Goal: Task Accomplishment & Management: Use online tool/utility

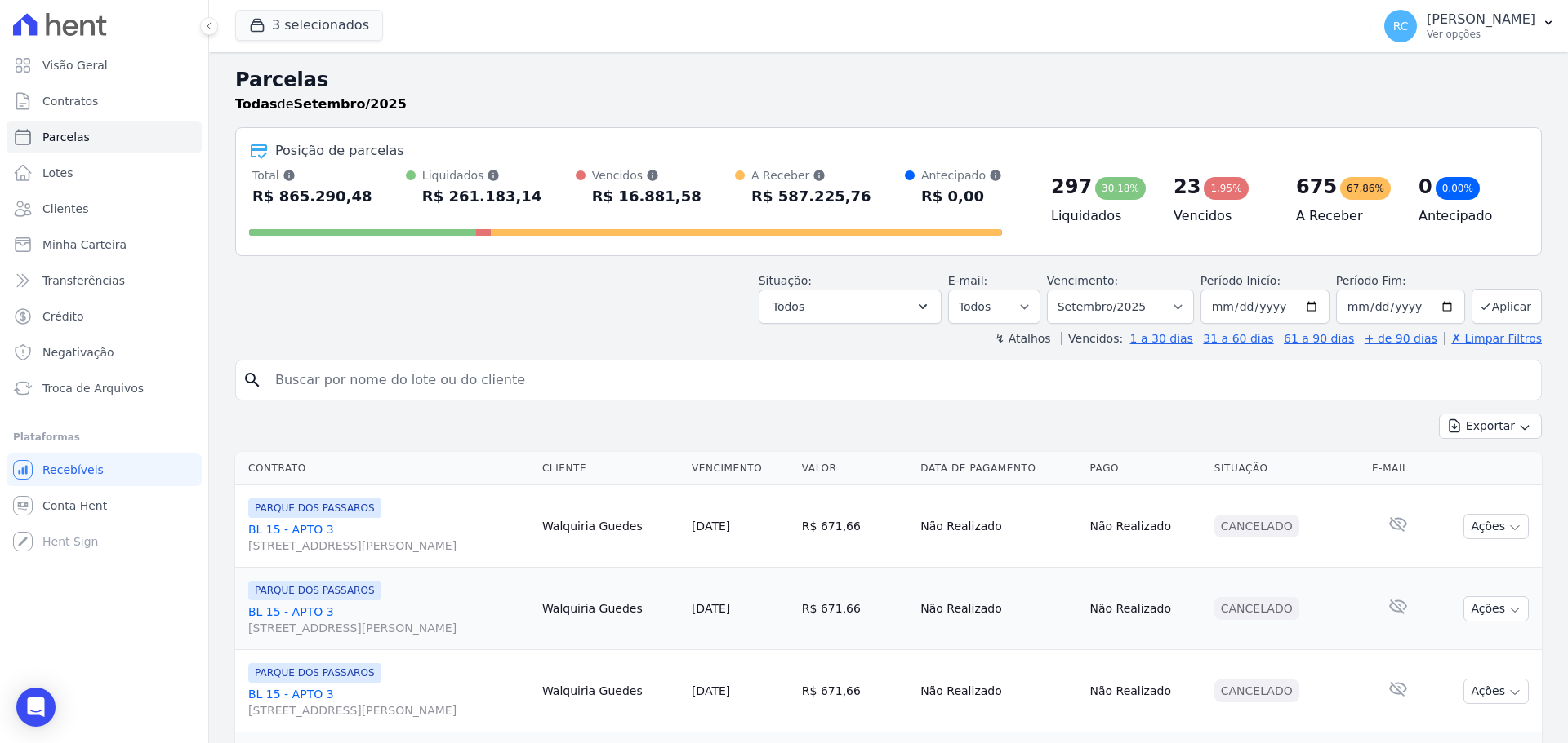
select select
click at [396, 372] on input "search" at bounding box center [900, 380] width 1269 height 32
type input "[PERSON_NAME] dos [PERSON_NAME]"
select select
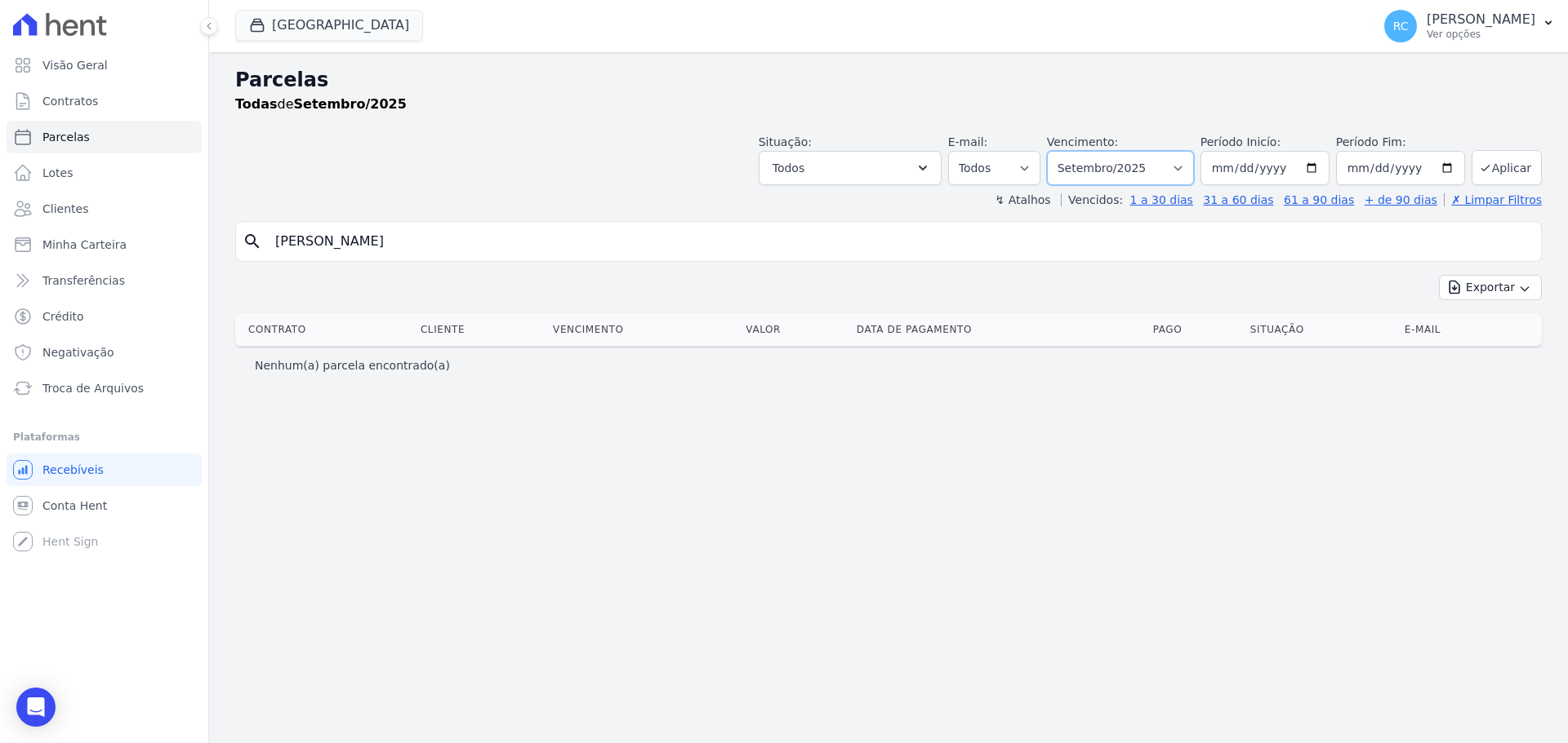
click at [1149, 169] on select "Filtrar por período ──────── Todos os meses Janeiro/2022 Fevereiro/2022 Março/2…" at bounding box center [1120, 168] width 147 height 34
select select "all"
click at [1070, 151] on select "Filtrar por período ──────── Todos os meses Janeiro/2022 Fevereiro/2022 Março/2…" at bounding box center [1120, 168] width 147 height 34
select select
click at [286, 240] on input "[PERSON_NAME] dos [PERSON_NAME]" at bounding box center [900, 241] width 1269 height 32
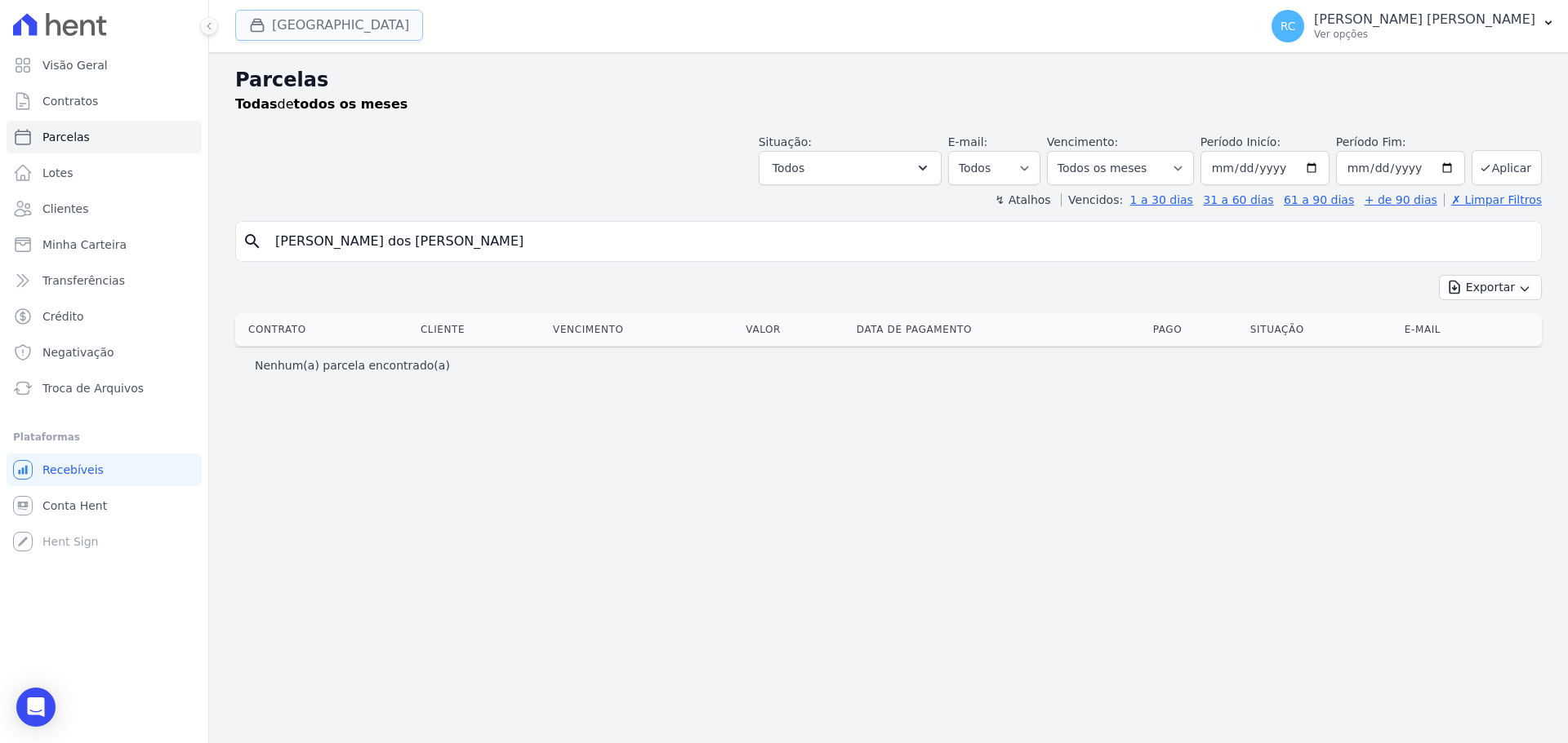
click at [364, 18] on button "[GEOGRAPHIC_DATA]" at bounding box center [329, 25] width 188 height 31
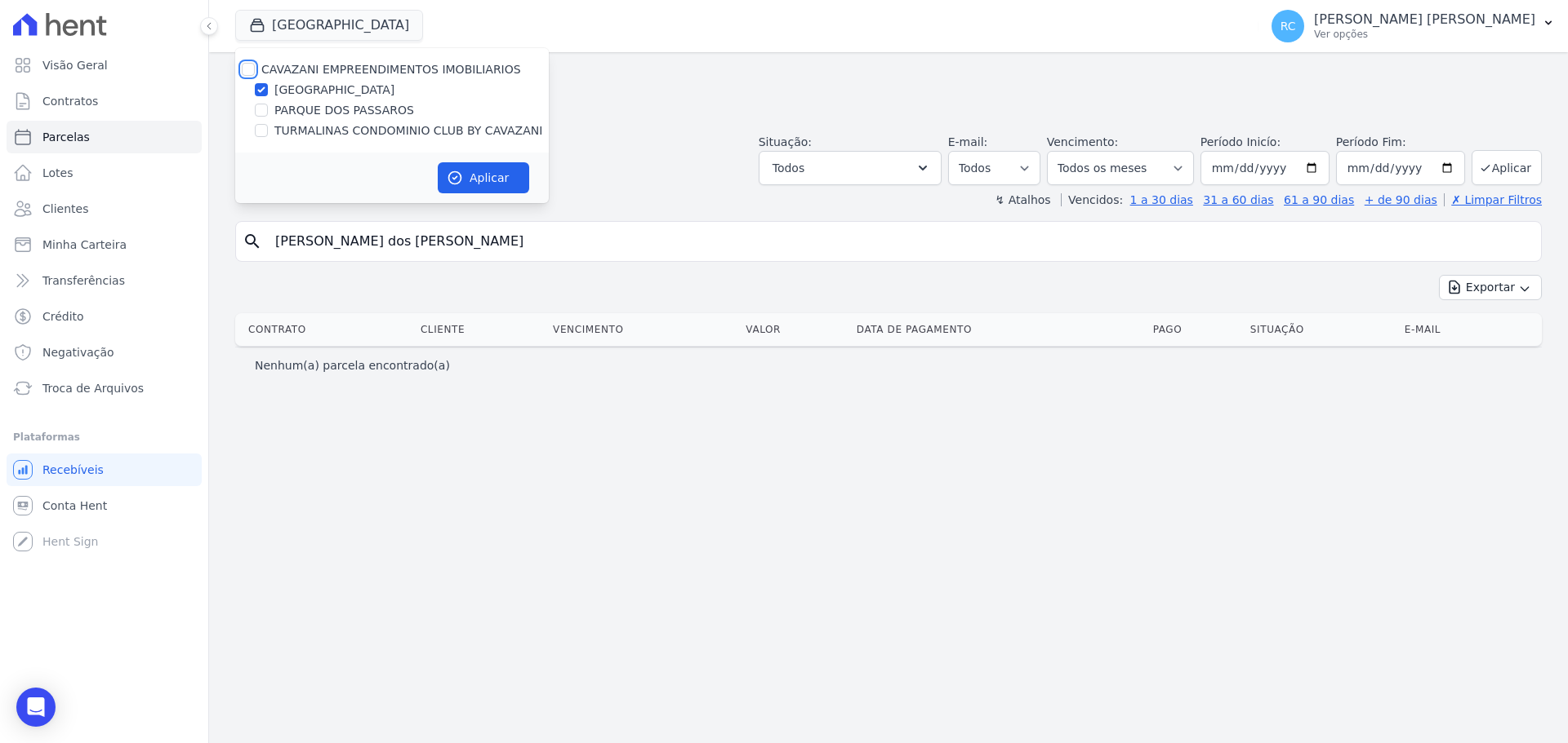
click at [249, 67] on input "CAVAZANI EMPREENDIMENTOS IMOBILIARIOS" at bounding box center [247, 69] width 13 height 13
checkbox input "true"
click at [489, 170] on button "Aplicar" at bounding box center [483, 178] width 91 height 31
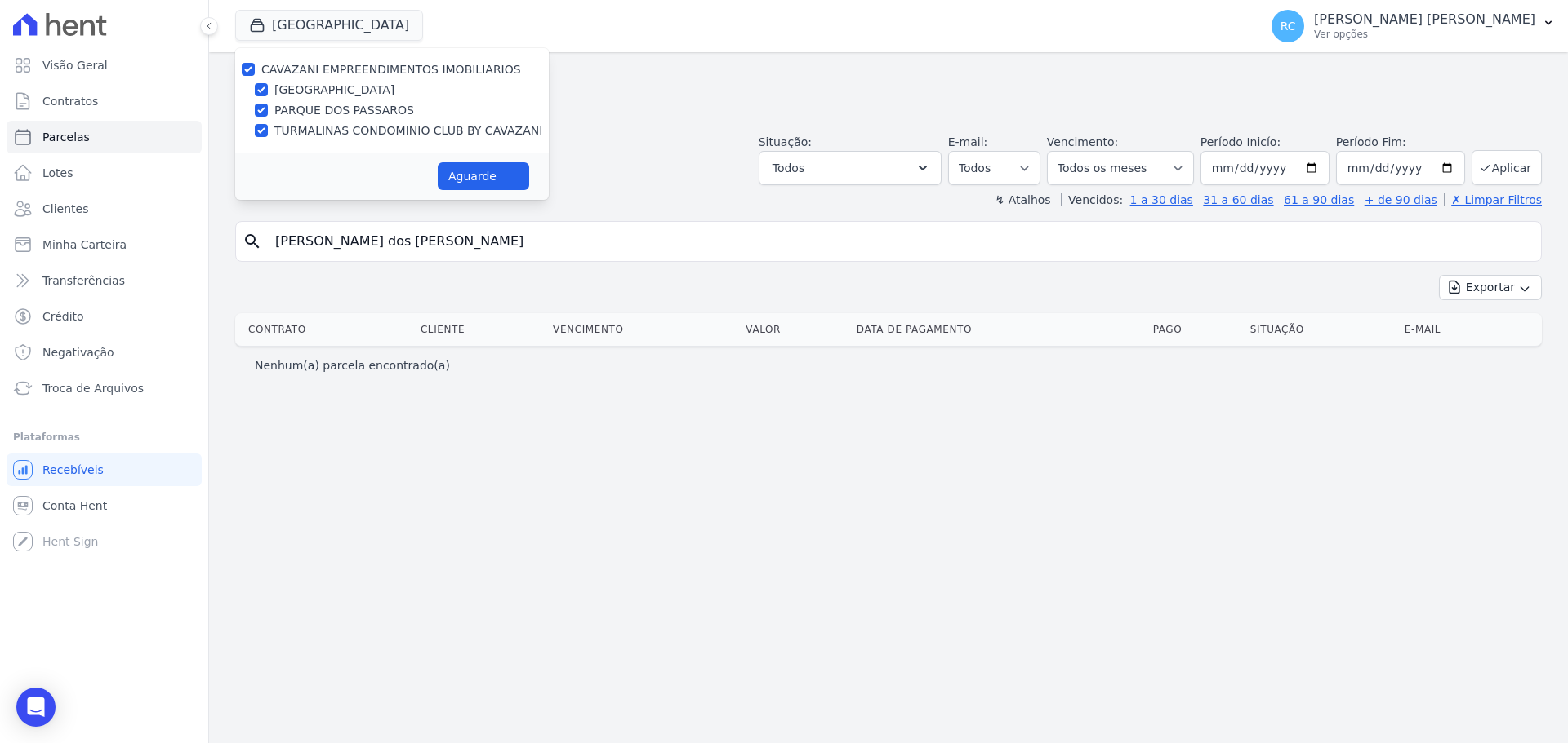
select select
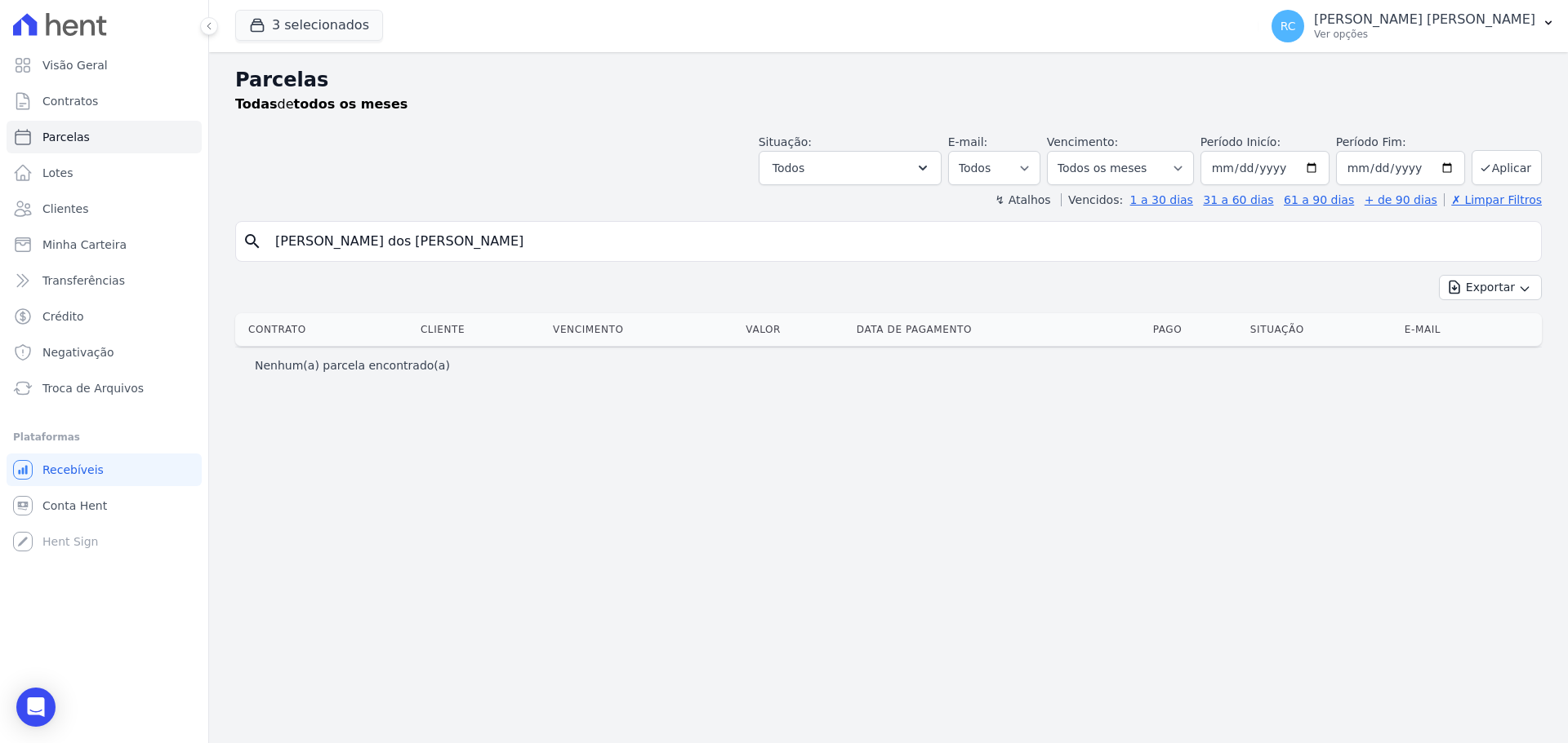
click at [286, 239] on input "[PERSON_NAME] dos [PERSON_NAME]" at bounding box center [900, 241] width 1269 height 32
type input "[PERSON_NAME] dos [PERSON_NAME]"
select select
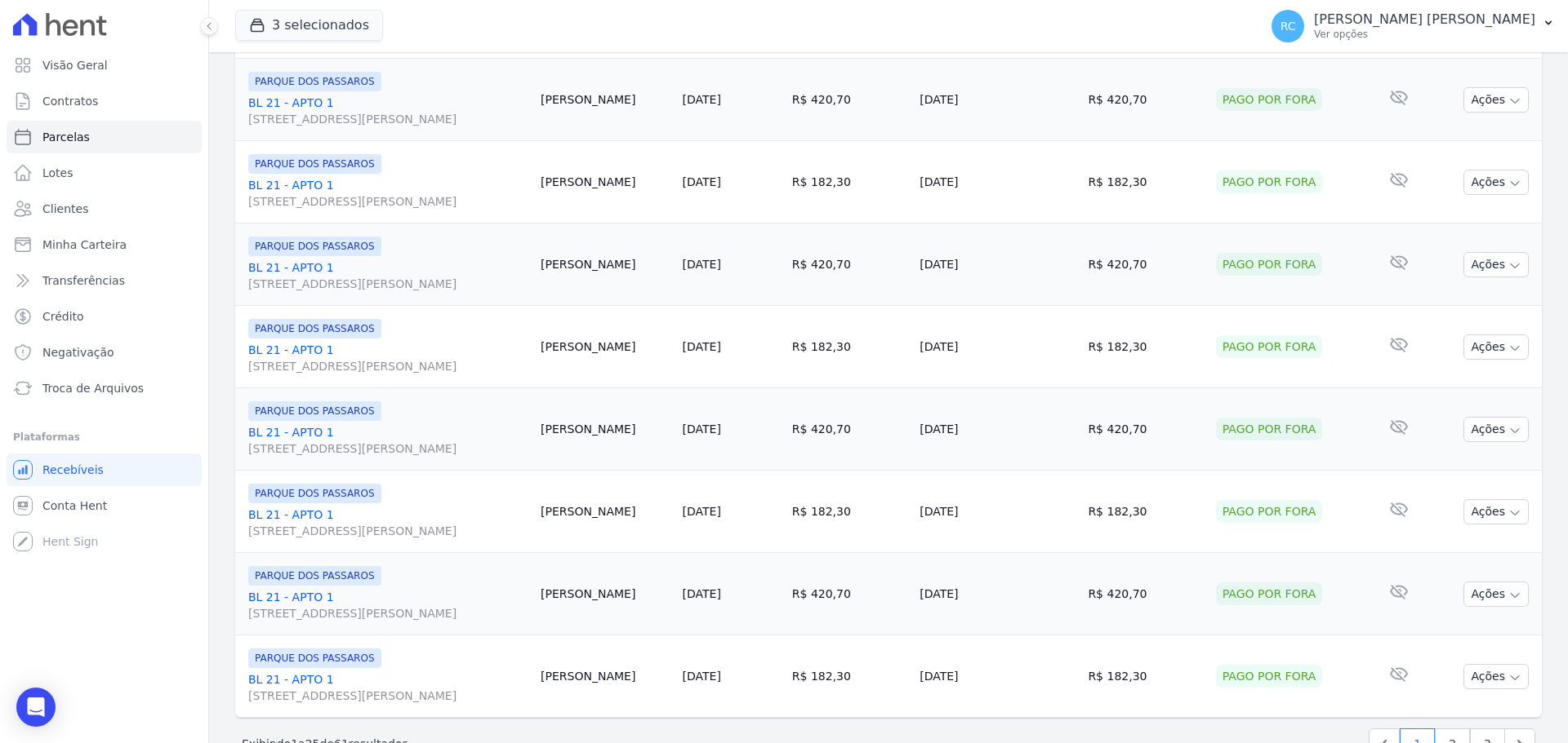
scroll to position [1735, 0]
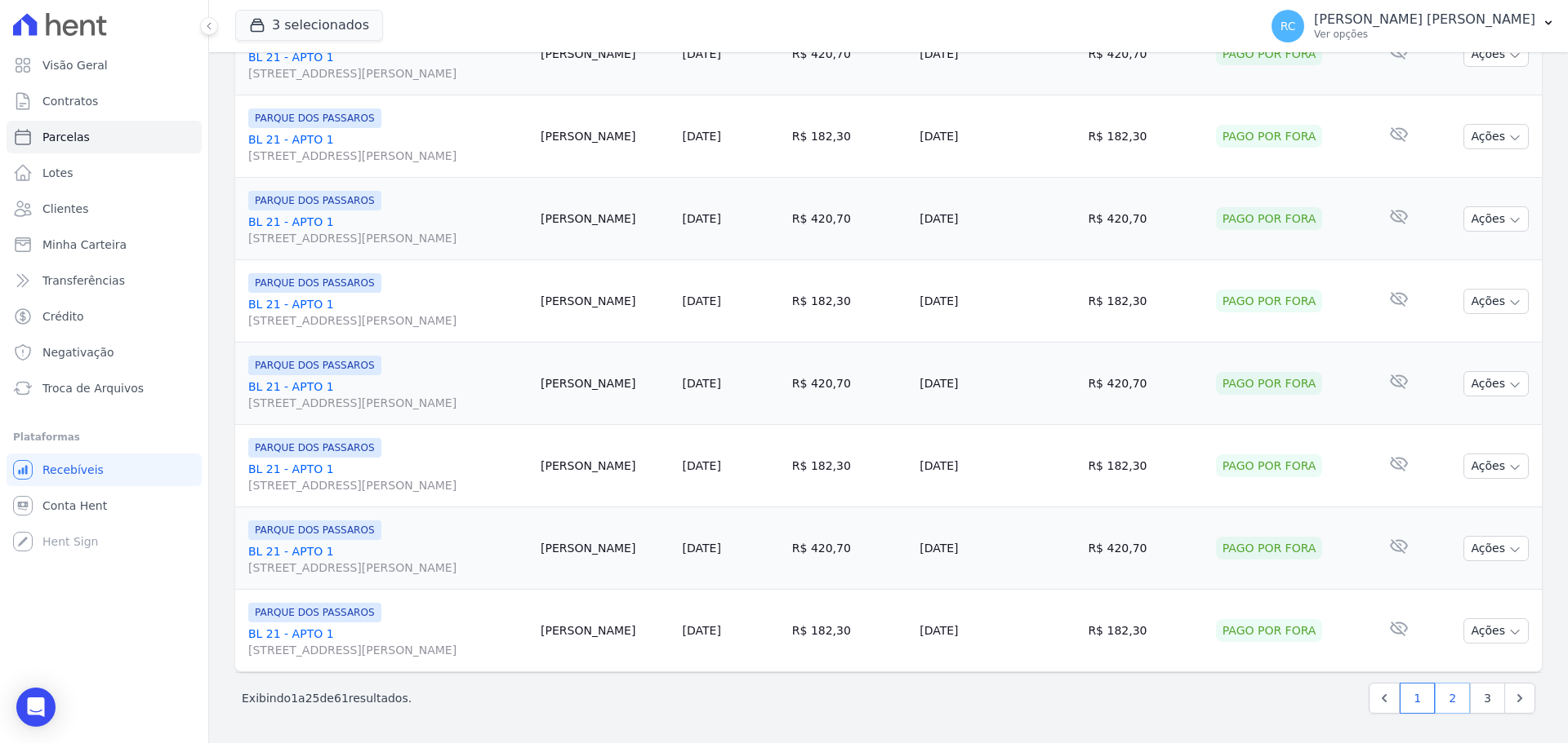
click at [1435, 703] on link "2" at bounding box center [1452, 699] width 35 height 31
select select
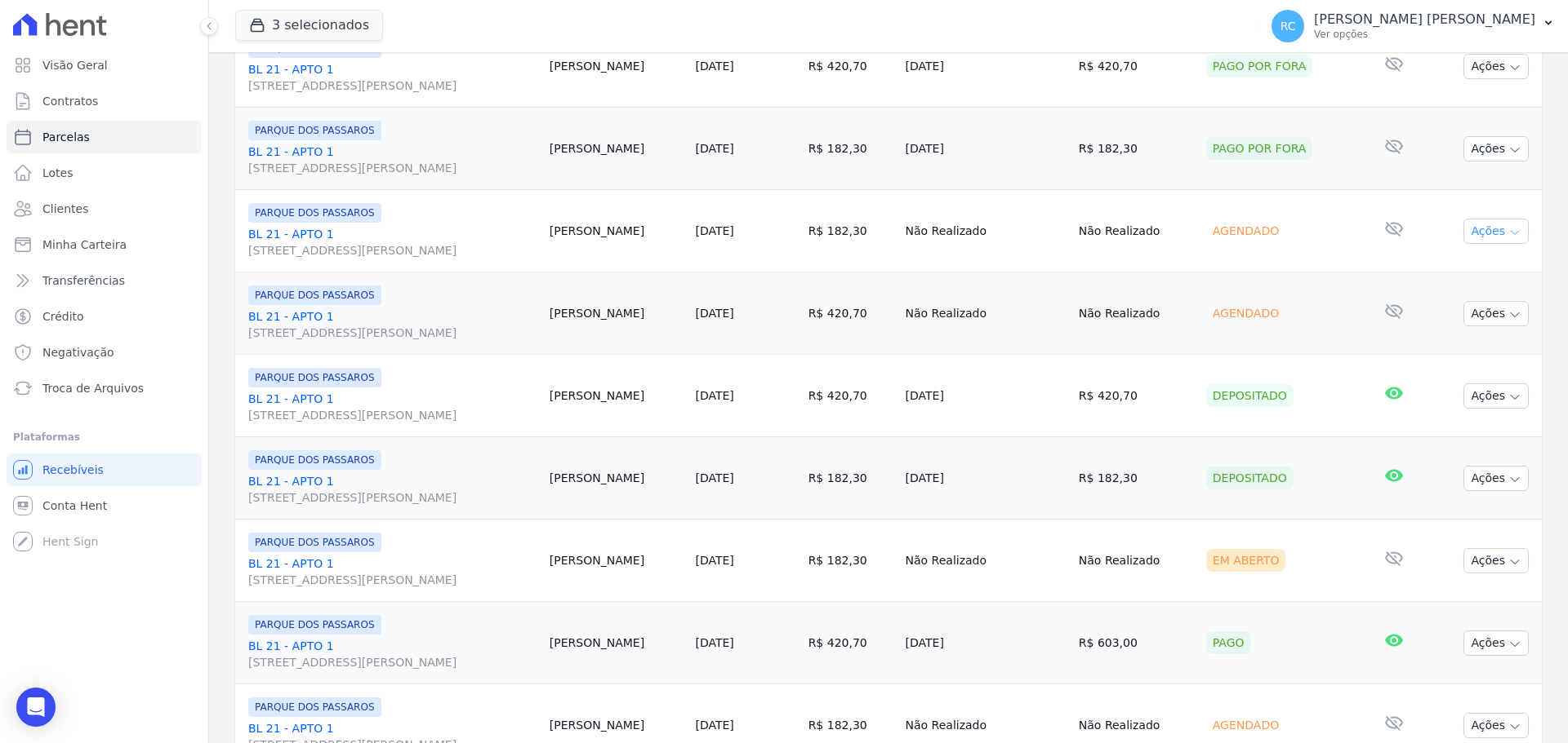
scroll to position [490, 0]
click at [1479, 219] on button "Ações" at bounding box center [1496, 228] width 66 height 26
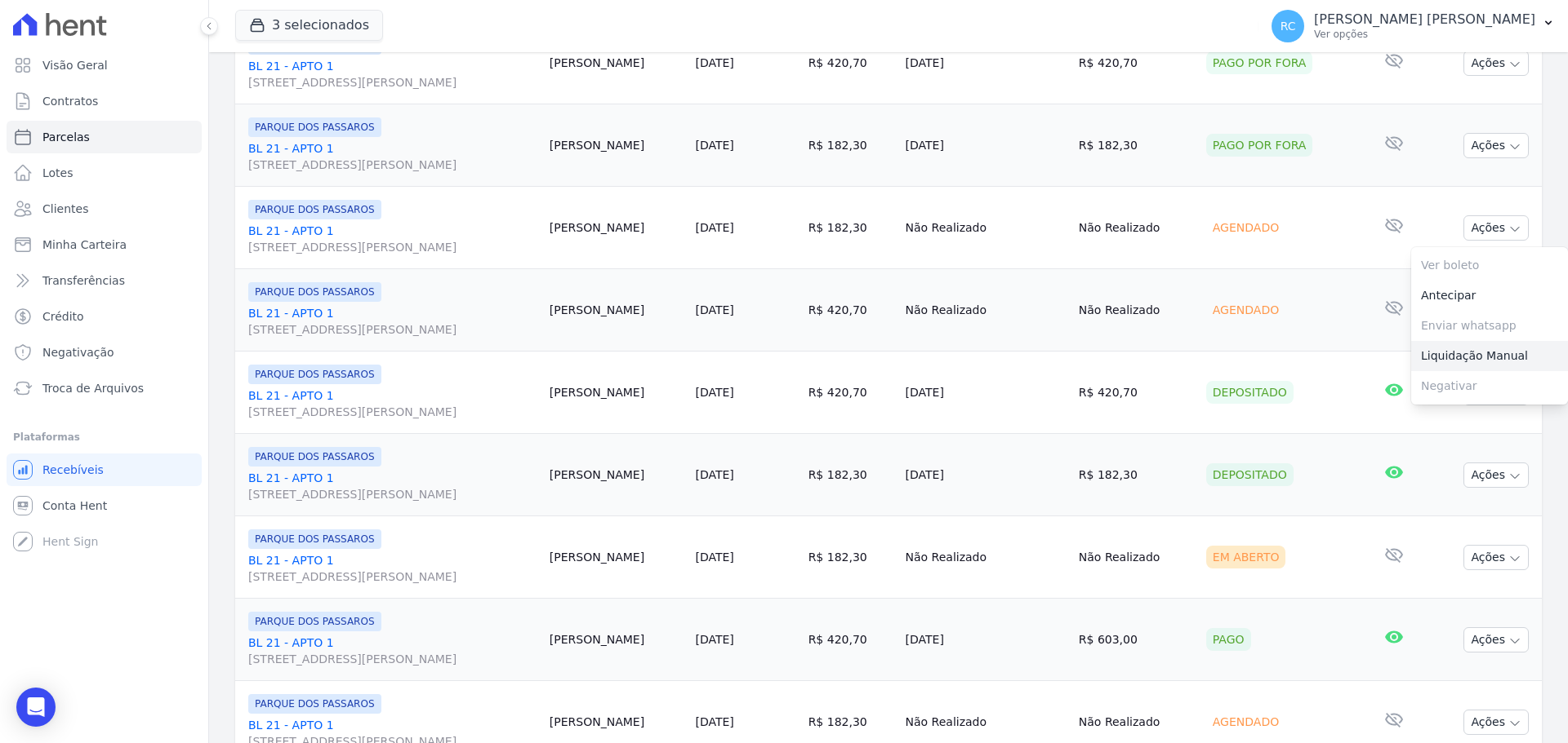
click at [1475, 356] on link "Liquidação Manual" at bounding box center [1490, 355] width 157 height 30
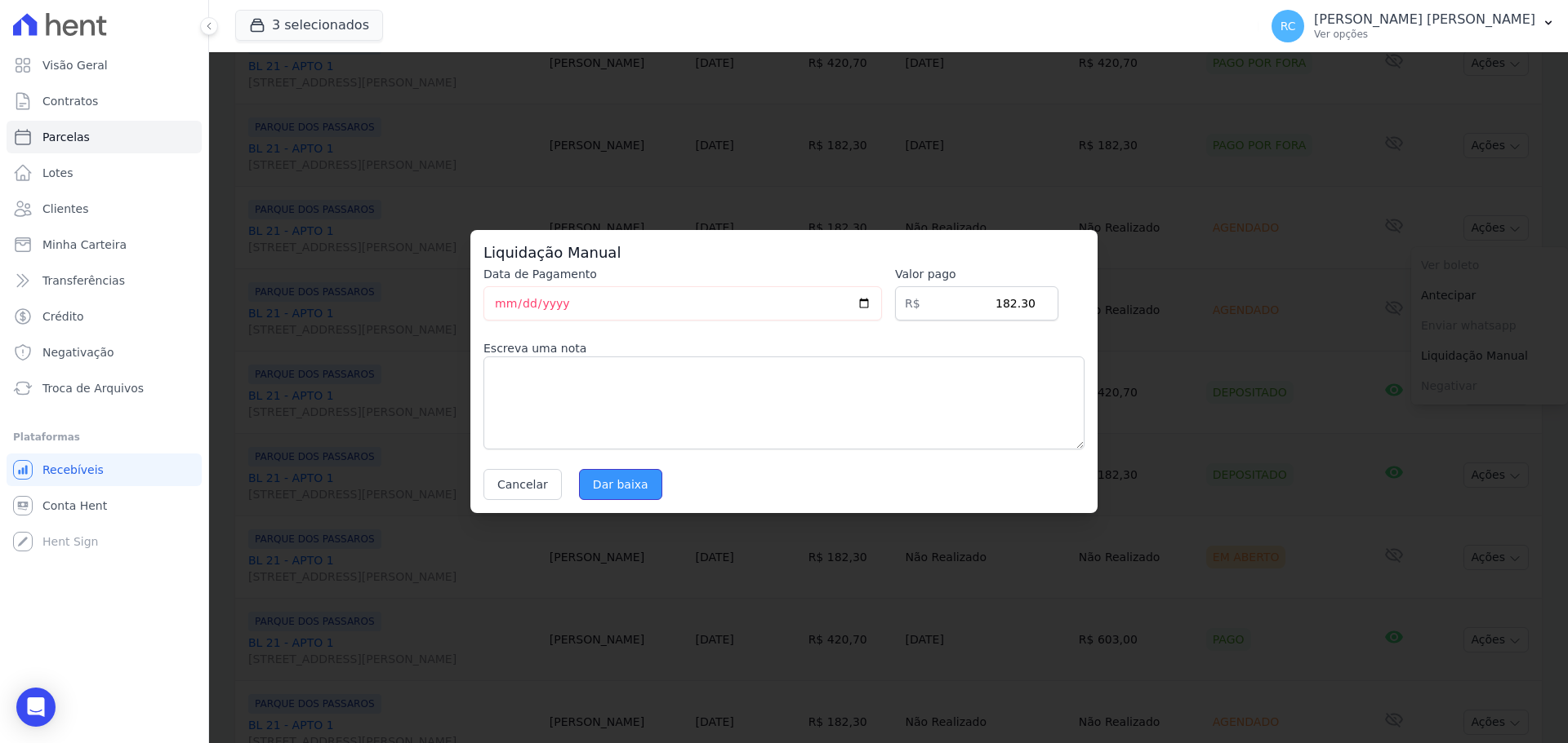
click at [618, 487] on input "Dar baixa" at bounding box center [621, 485] width 84 height 31
select select
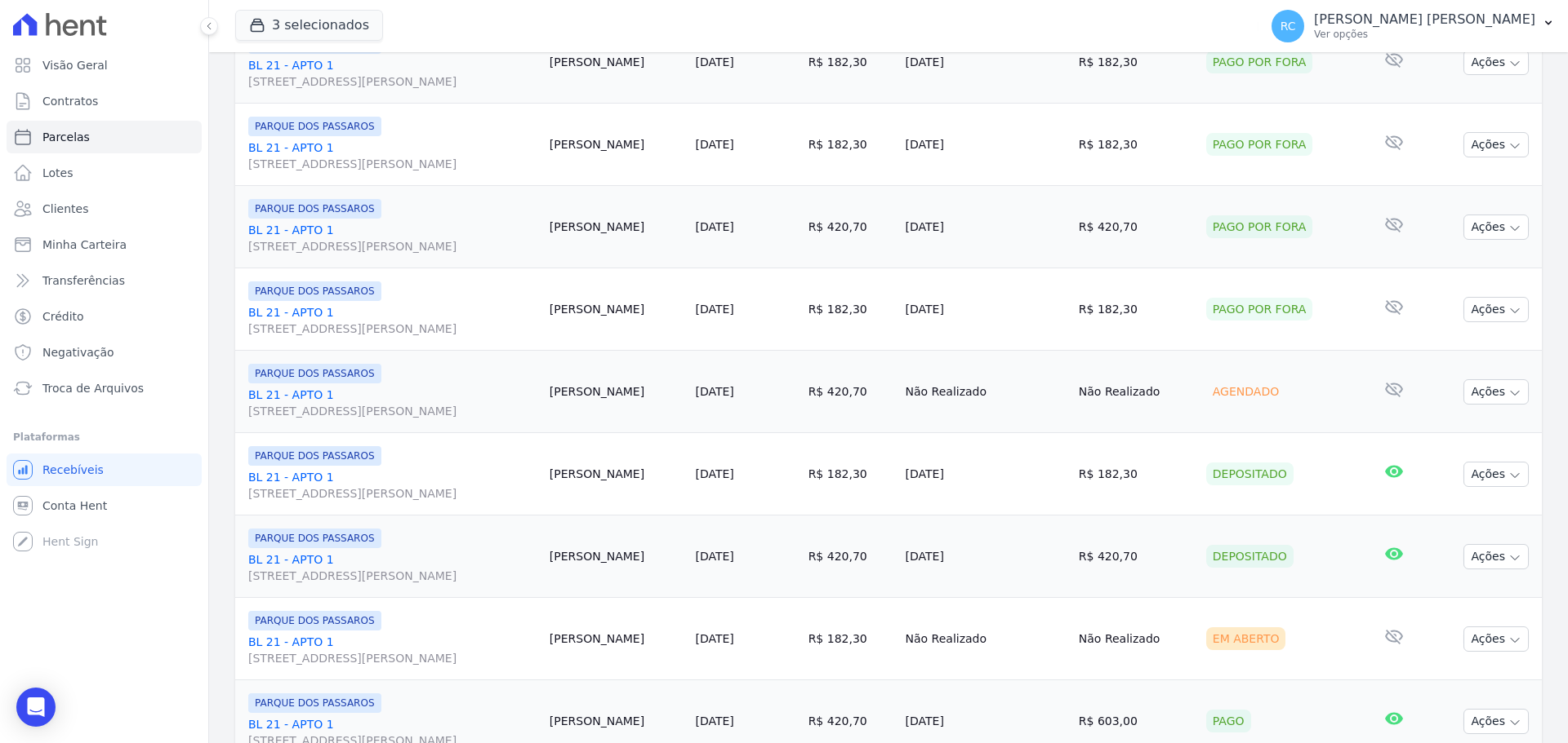
scroll to position [490, 0]
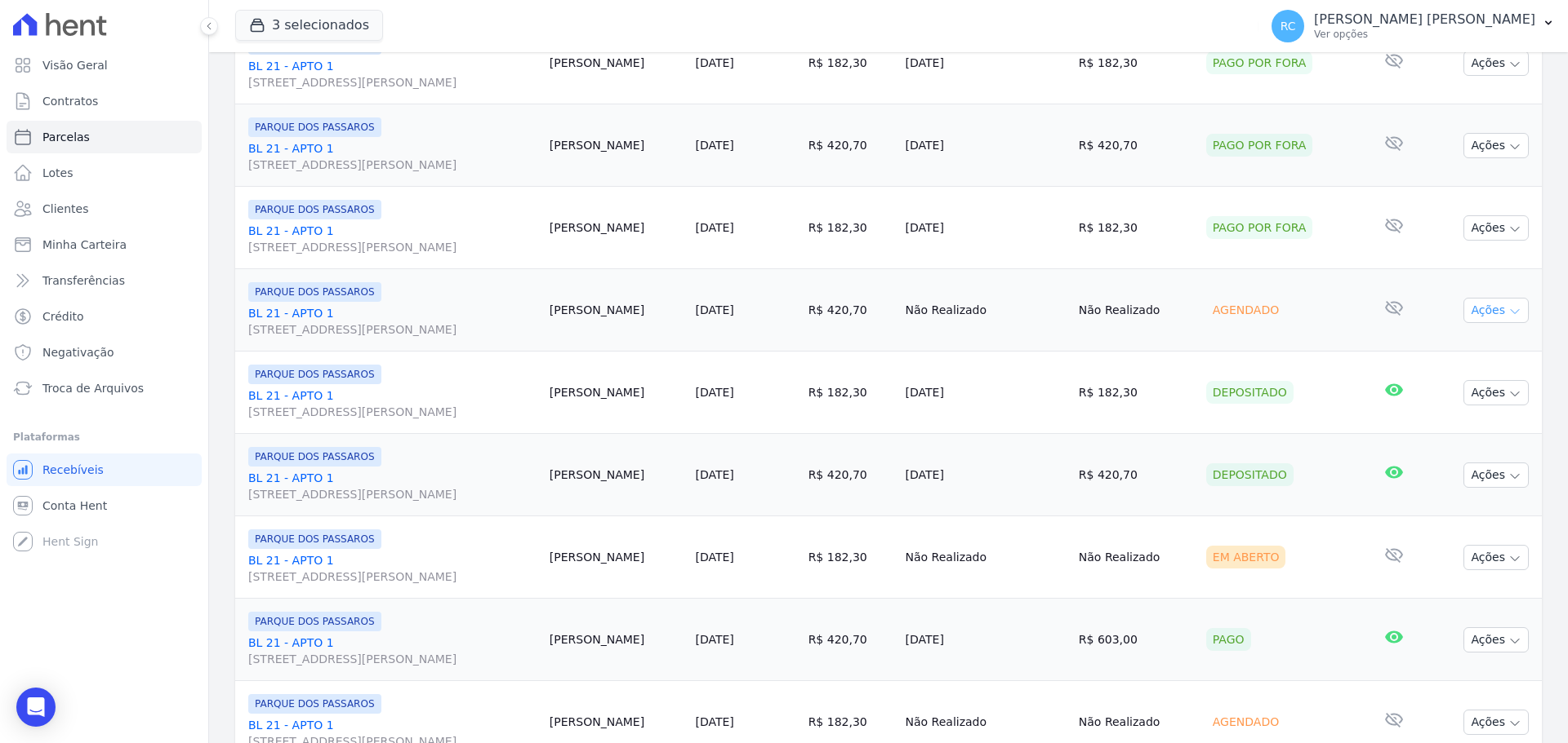
click at [1508, 311] on icon "button" at bounding box center [1514, 311] width 13 height 13
click at [1432, 439] on link "Liquidação Manual" at bounding box center [1490, 438] width 157 height 30
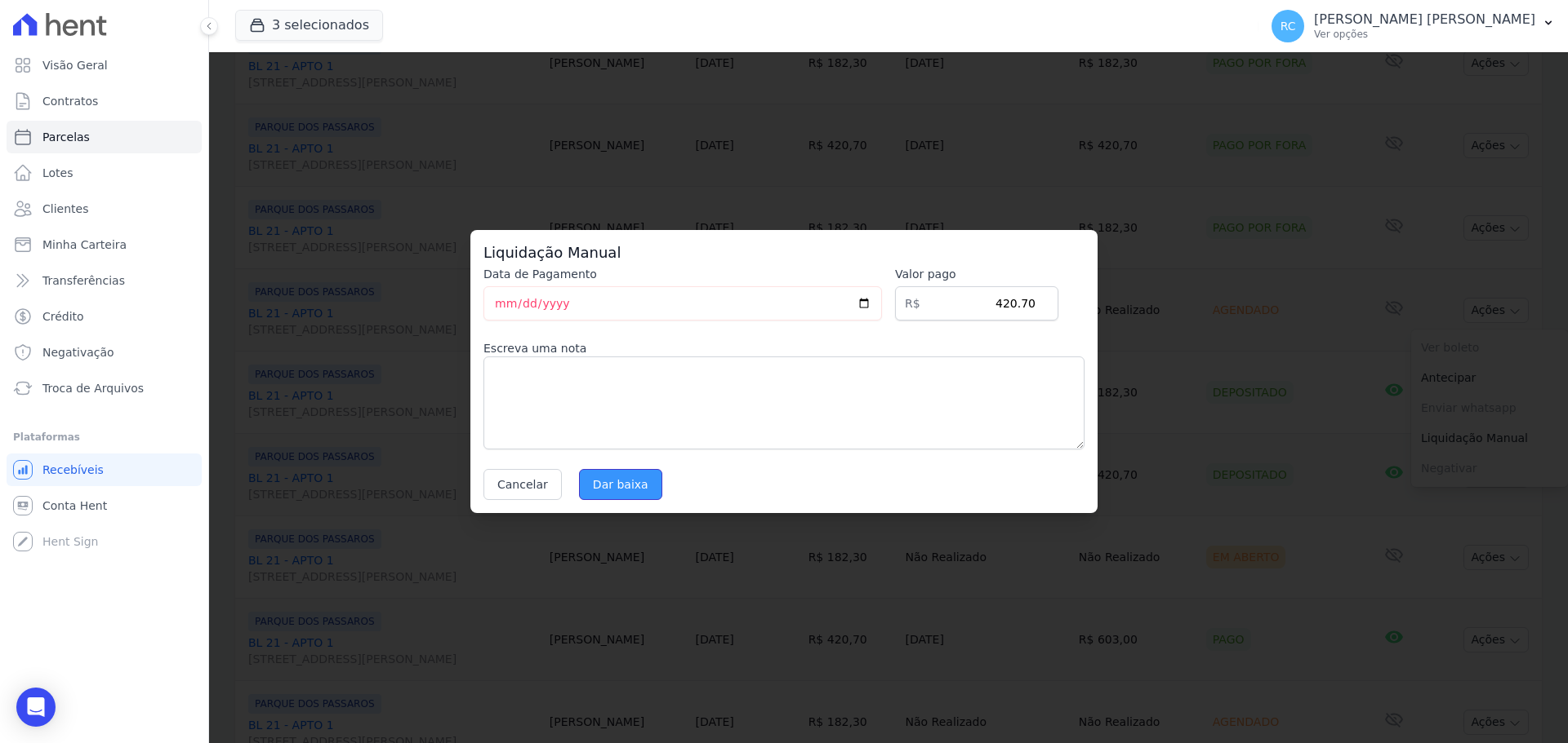
drag, startPoint x: 594, startPoint y: 487, endPoint x: 618, endPoint y: 478, distance: 25.6
click at [594, 487] on input "Dar baixa" at bounding box center [621, 485] width 84 height 31
select select
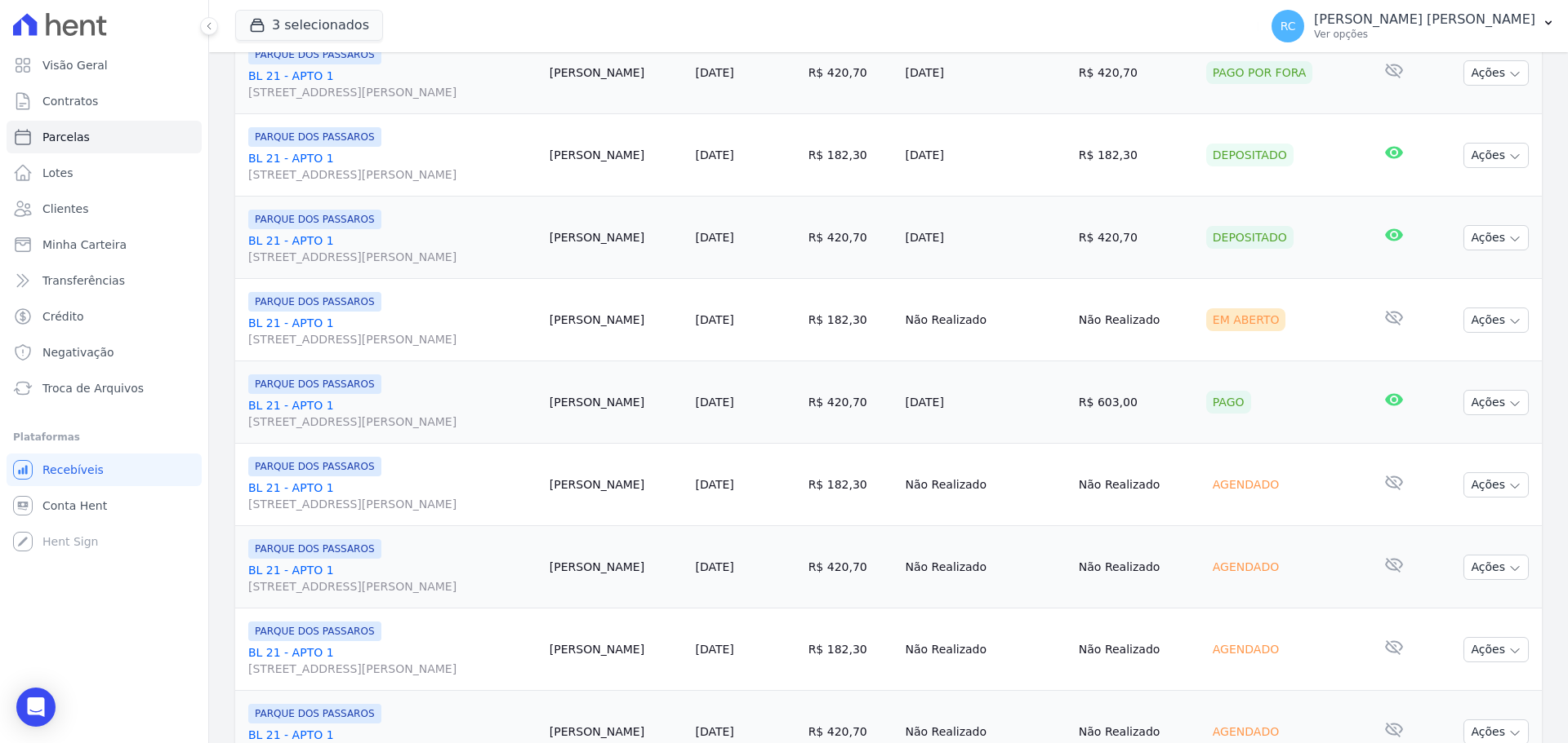
scroll to position [734, 0]
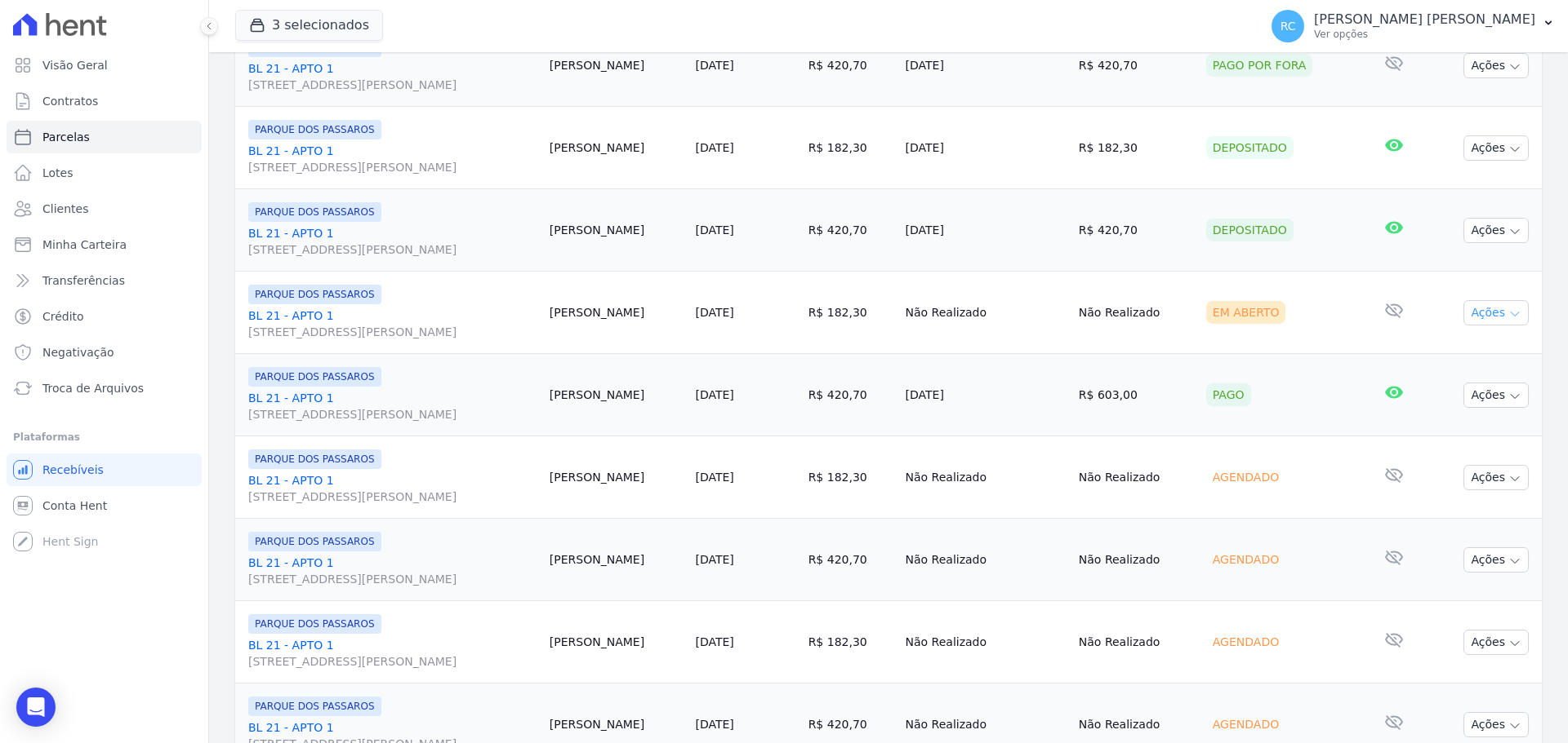
click at [1508, 311] on icon "button" at bounding box center [1514, 314] width 13 height 13
click at [1441, 440] on link "Liquidação Manual" at bounding box center [1490, 441] width 157 height 30
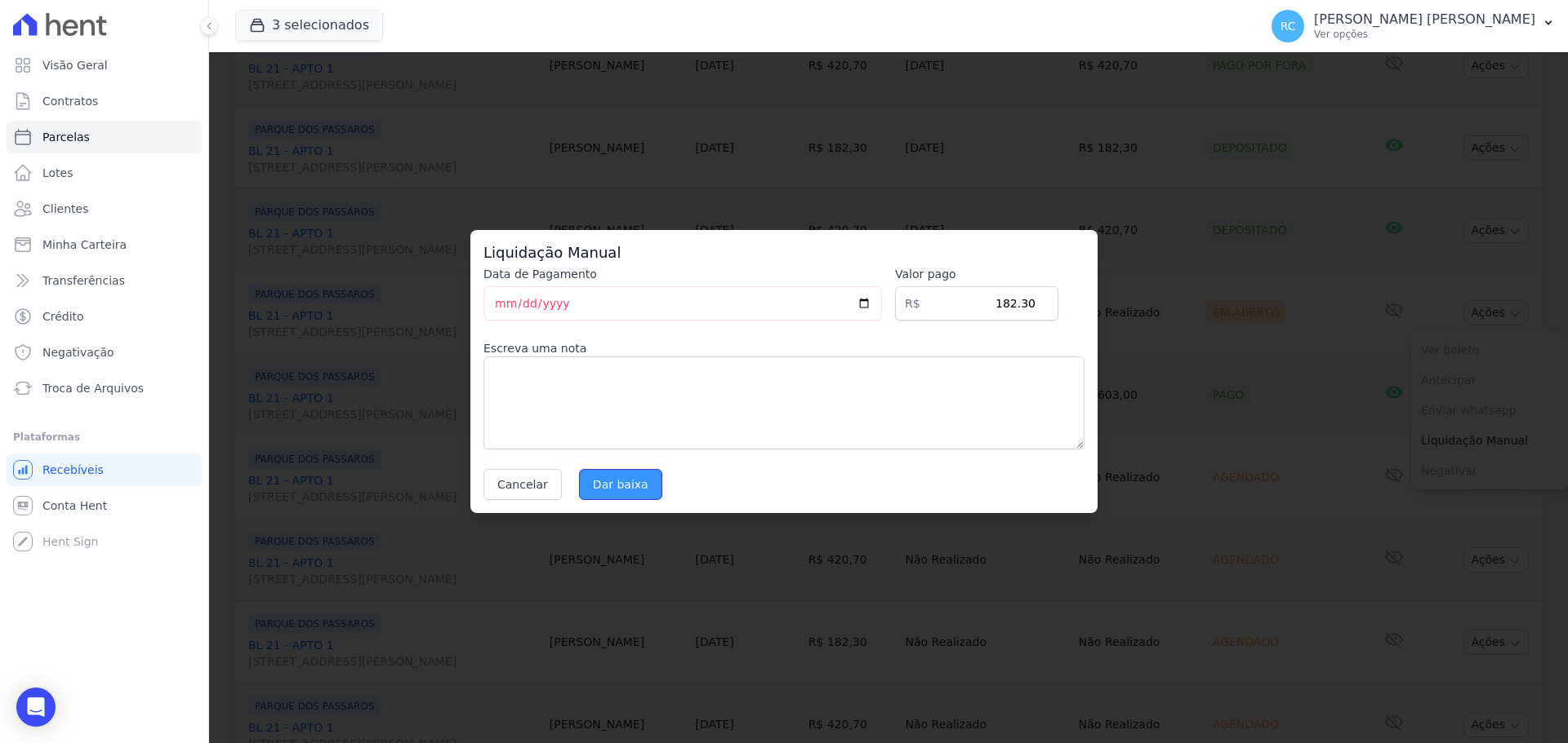
click at [624, 475] on input "Dar baixa" at bounding box center [621, 485] width 84 height 31
select select
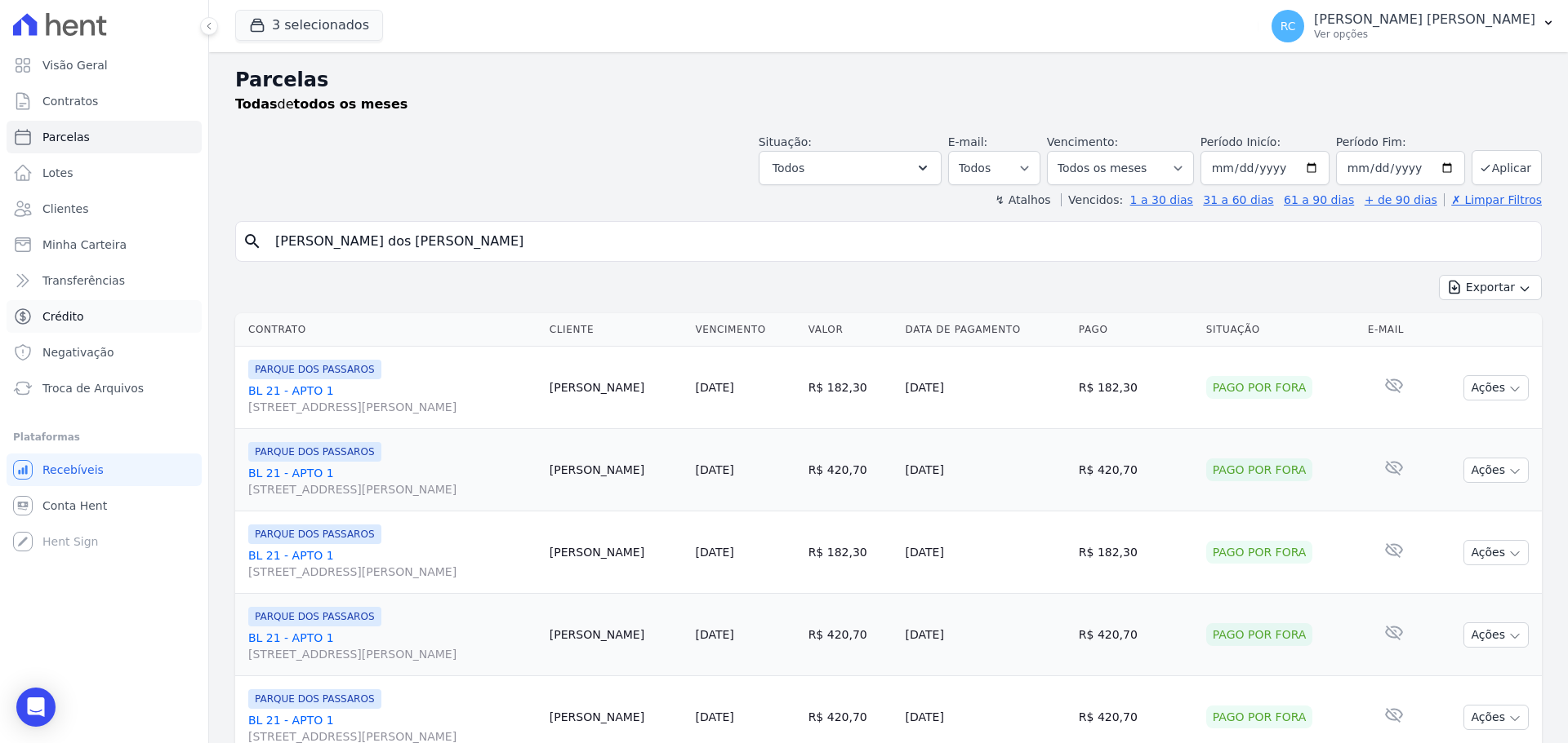
drag, startPoint x: 441, startPoint y: 251, endPoint x: 83, endPoint y: 274, distance: 358.7
click at [62, 291] on div "Visão Geral Contratos [GEOGRAPHIC_DATA] Lotes Clientes Minha Carteira Transferê…" at bounding box center [784, 372] width 1568 height 743
paste input "[PERSON_NAME] [PERSON_NAME]"
type input "[PERSON_NAME] [PERSON_NAME]"
select select
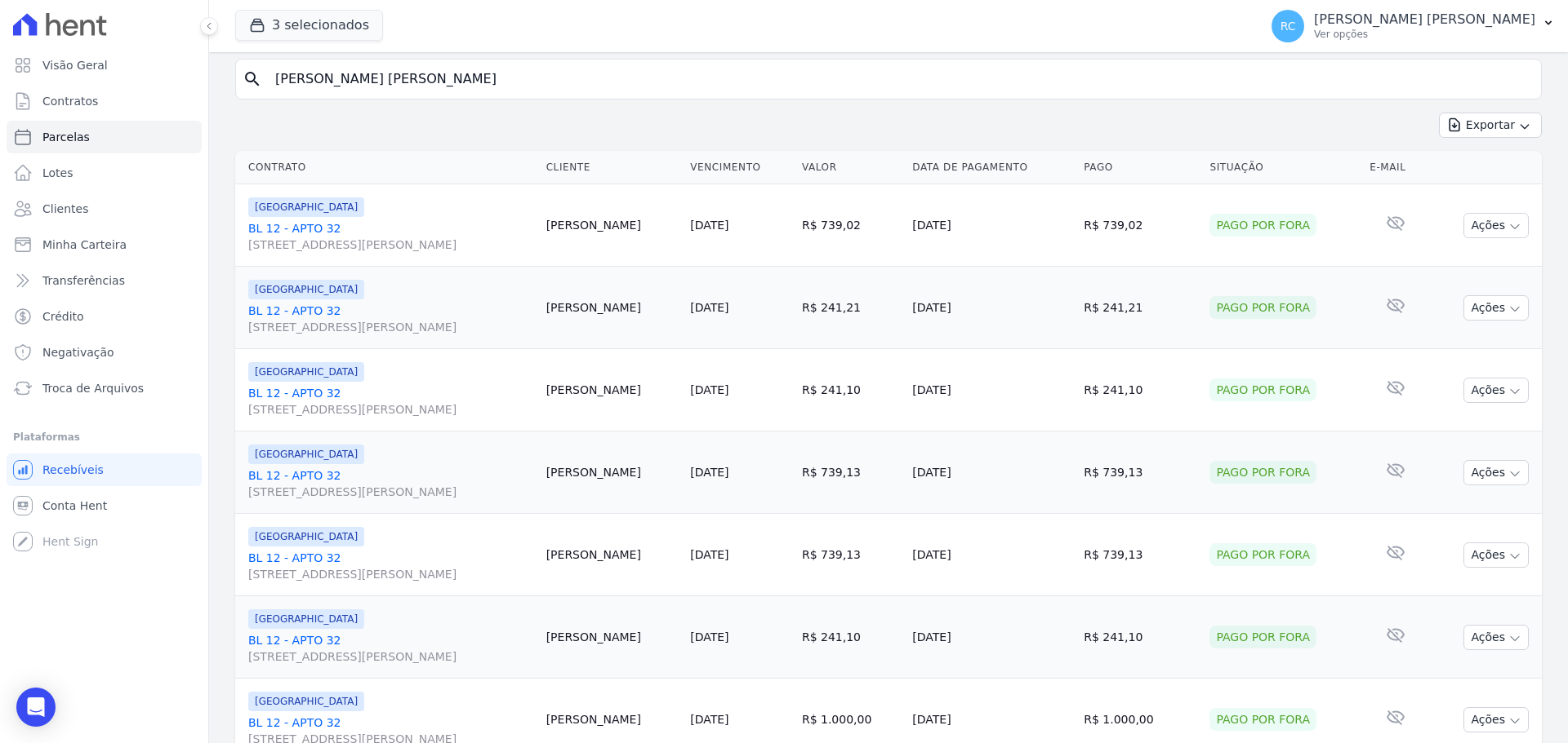
scroll to position [164, 0]
drag, startPoint x: 511, startPoint y: 71, endPoint x: 0, endPoint y: 111, distance: 512.6
click at [0, 111] on div "Visão Geral Contratos [GEOGRAPHIC_DATA] Lotes Clientes Minha Carteira Transferê…" at bounding box center [784, 372] width 1568 height 743
type input "[PERSON_NAME]"
select select
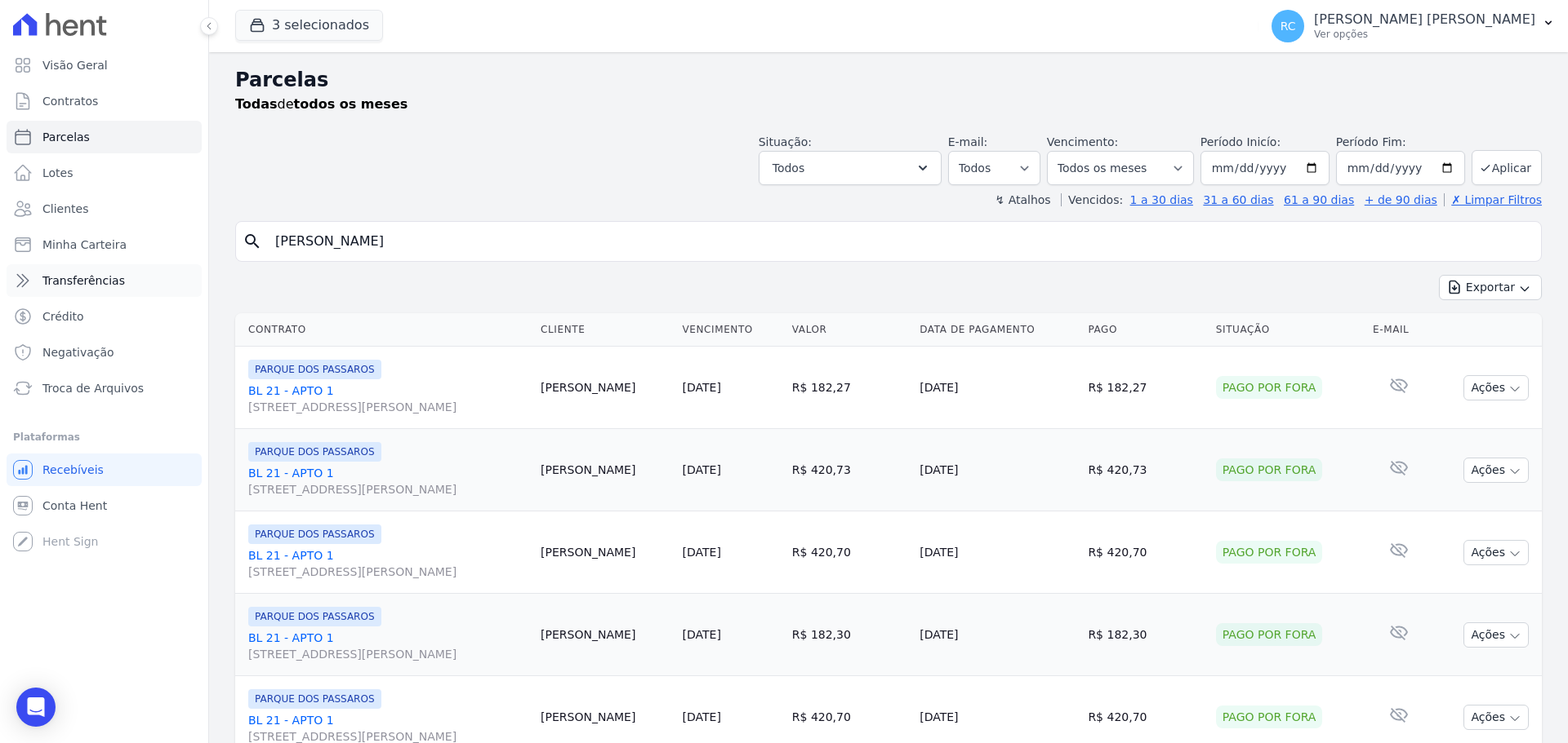
drag, startPoint x: 395, startPoint y: 248, endPoint x: 27, endPoint y: 292, distance: 370.6
click at [0, 320] on div "Visão Geral Contratos [GEOGRAPHIC_DATA] Lotes Clientes Minha Carteira Transferê…" at bounding box center [784, 372] width 1568 height 743
click at [443, 239] on input "[PERSON_NAME]" at bounding box center [900, 241] width 1269 height 32
drag, startPoint x: 429, startPoint y: 241, endPoint x: 321, endPoint y: 157, distance: 136.8
click at [1, 251] on div "Visão Geral Contratos [GEOGRAPHIC_DATA] Lotes Clientes Minha Carteira Transferê…" at bounding box center [784, 372] width 1568 height 743
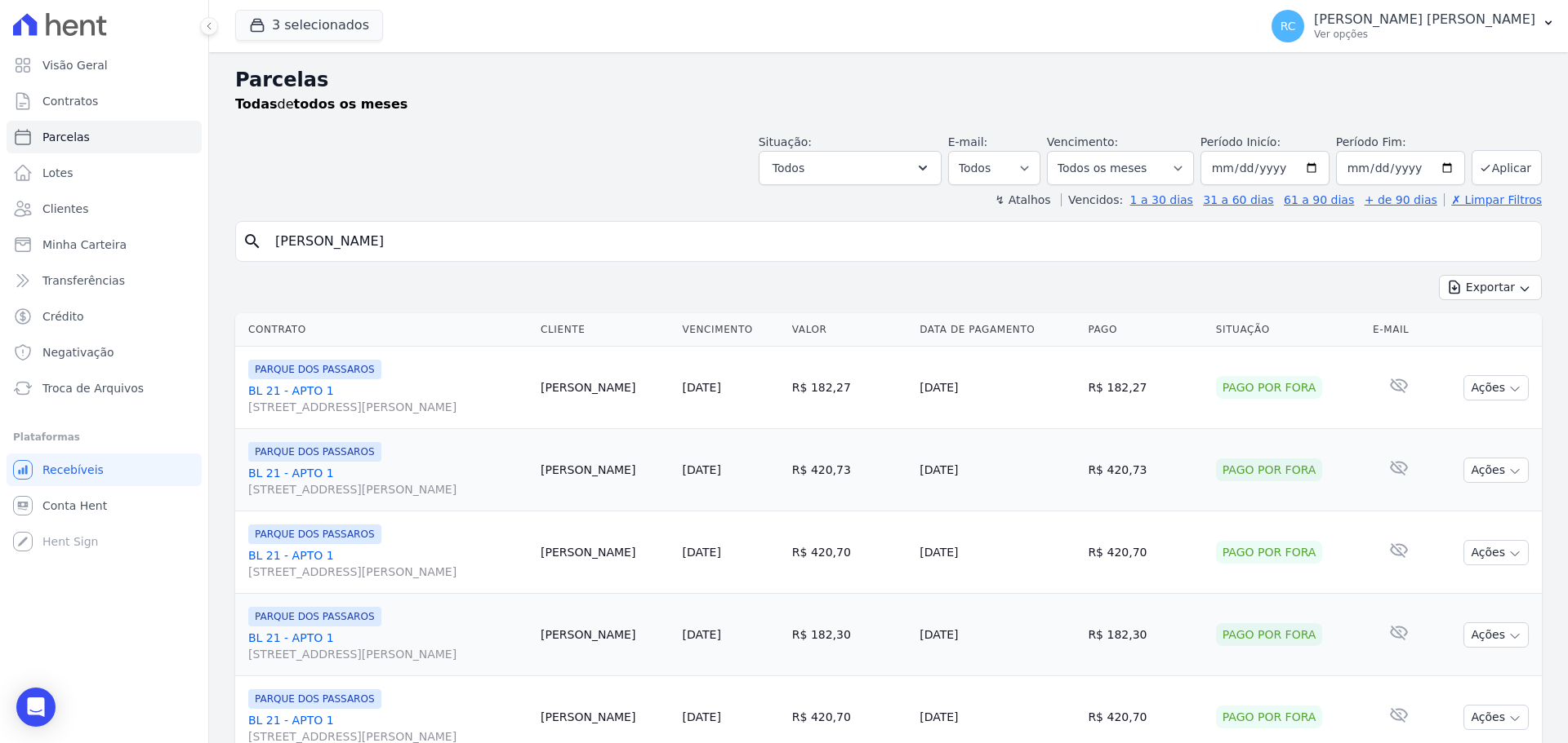
paste input "[PERSON_NAME] [PERSON_NAME]"
type input "[PERSON_NAME] [PERSON_NAME]"
select select
drag, startPoint x: 505, startPoint y: 246, endPoint x: 85, endPoint y: 11, distance: 481.3
click at [0, 187] on div "Visão Geral Contratos [GEOGRAPHIC_DATA] Lotes Clientes Minha Carteira Transferê…" at bounding box center [784, 372] width 1568 height 743
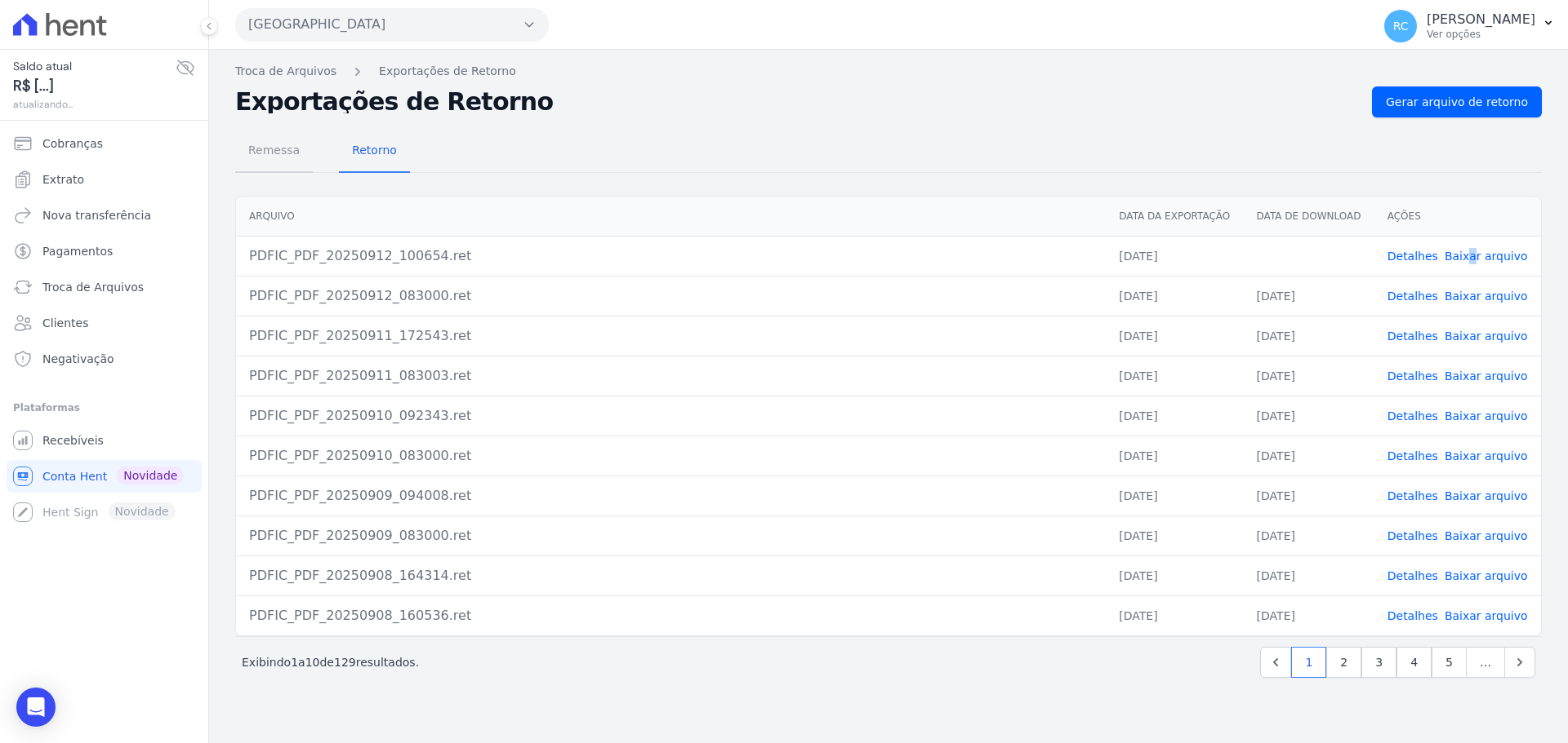
click at [283, 158] on span "Remessa" at bounding box center [274, 150] width 71 height 32
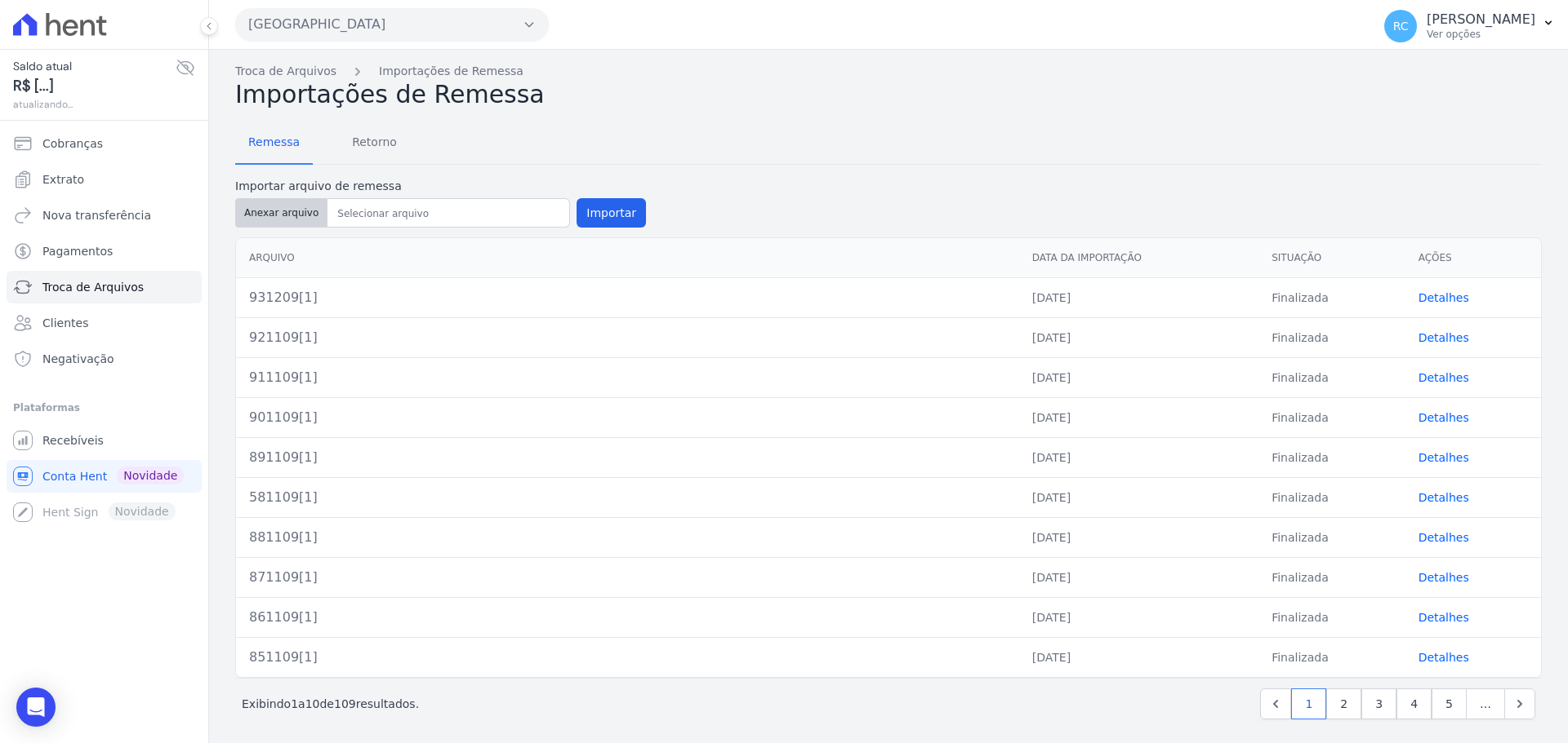
click at [269, 220] on button "Anexar arquivo" at bounding box center [281, 213] width 92 height 29
click at [406, 41] on div "Parque Dos Passaros CAVAZANI EMPREENDIMENTOS IMOBILIARIOS PARQUE DAS FLORES PAR…" at bounding box center [800, 24] width 1129 height 50
click at [407, 29] on button "Parque Dos Passaros" at bounding box center [392, 25] width 314 height 32
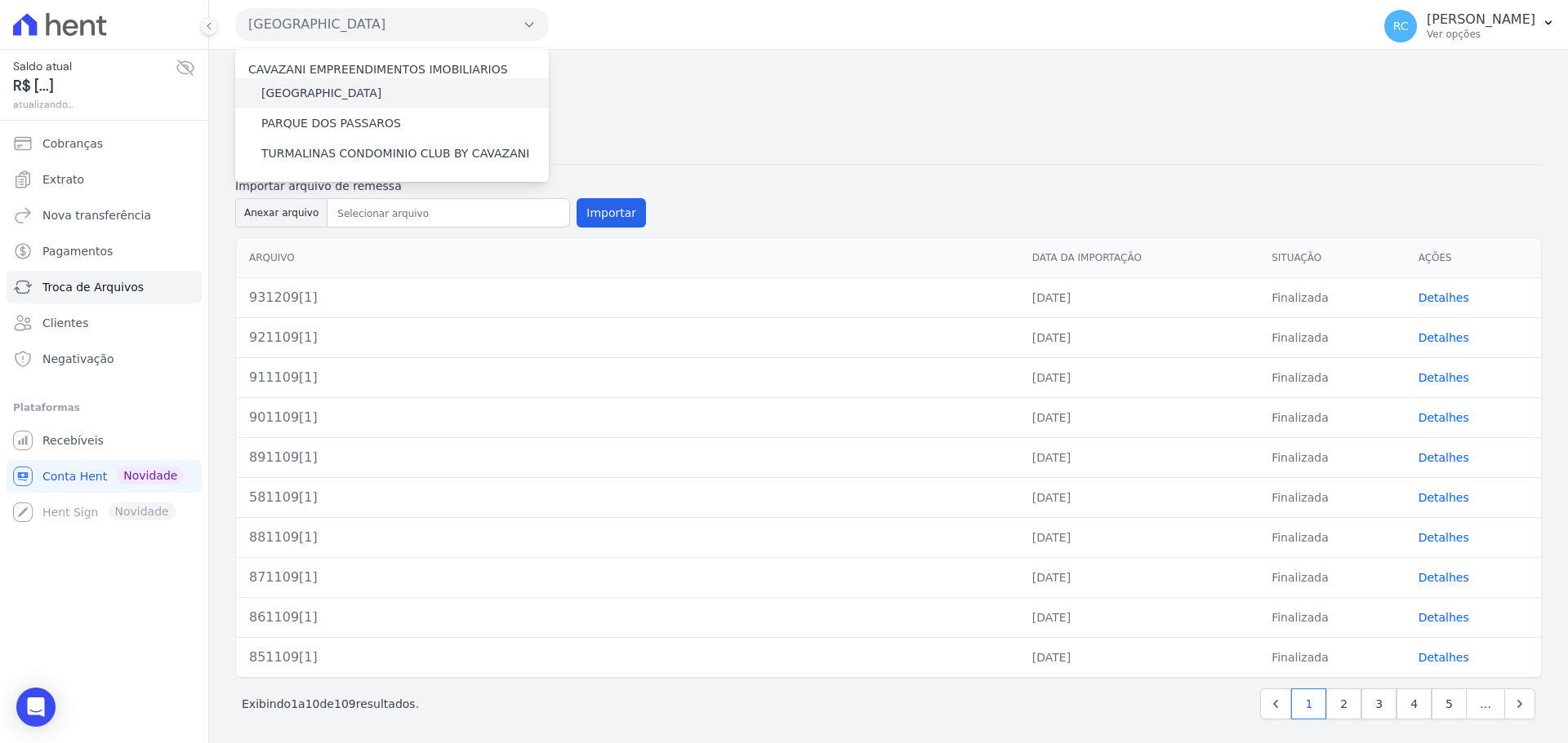
click at [329, 95] on label "[GEOGRAPHIC_DATA]" at bounding box center [321, 94] width 120 height 17
click at [0, 0] on input "[GEOGRAPHIC_DATA]" at bounding box center [0, 0] width 0 height 0
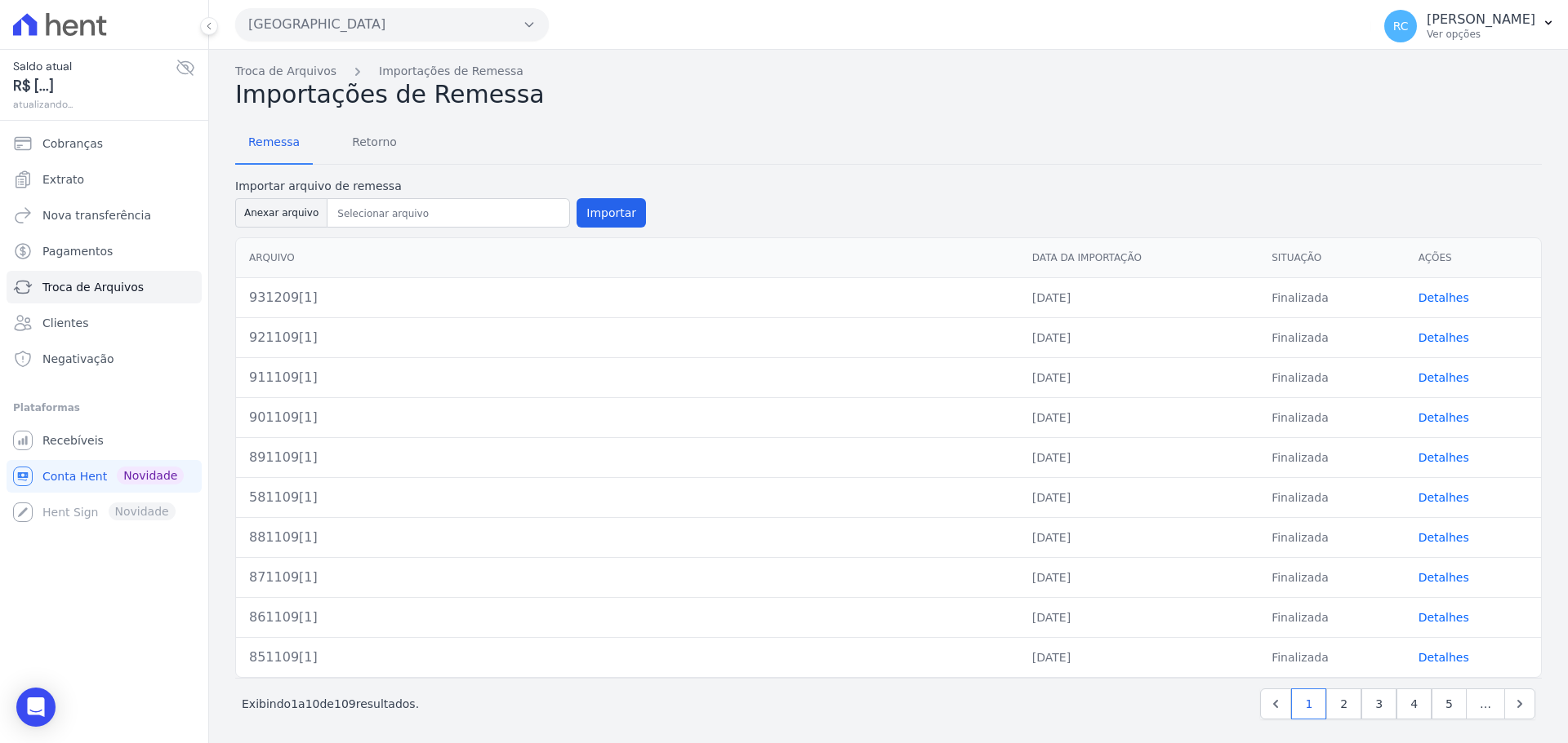
click at [377, 22] on button "Parque Dos Passaros" at bounding box center [392, 25] width 314 height 32
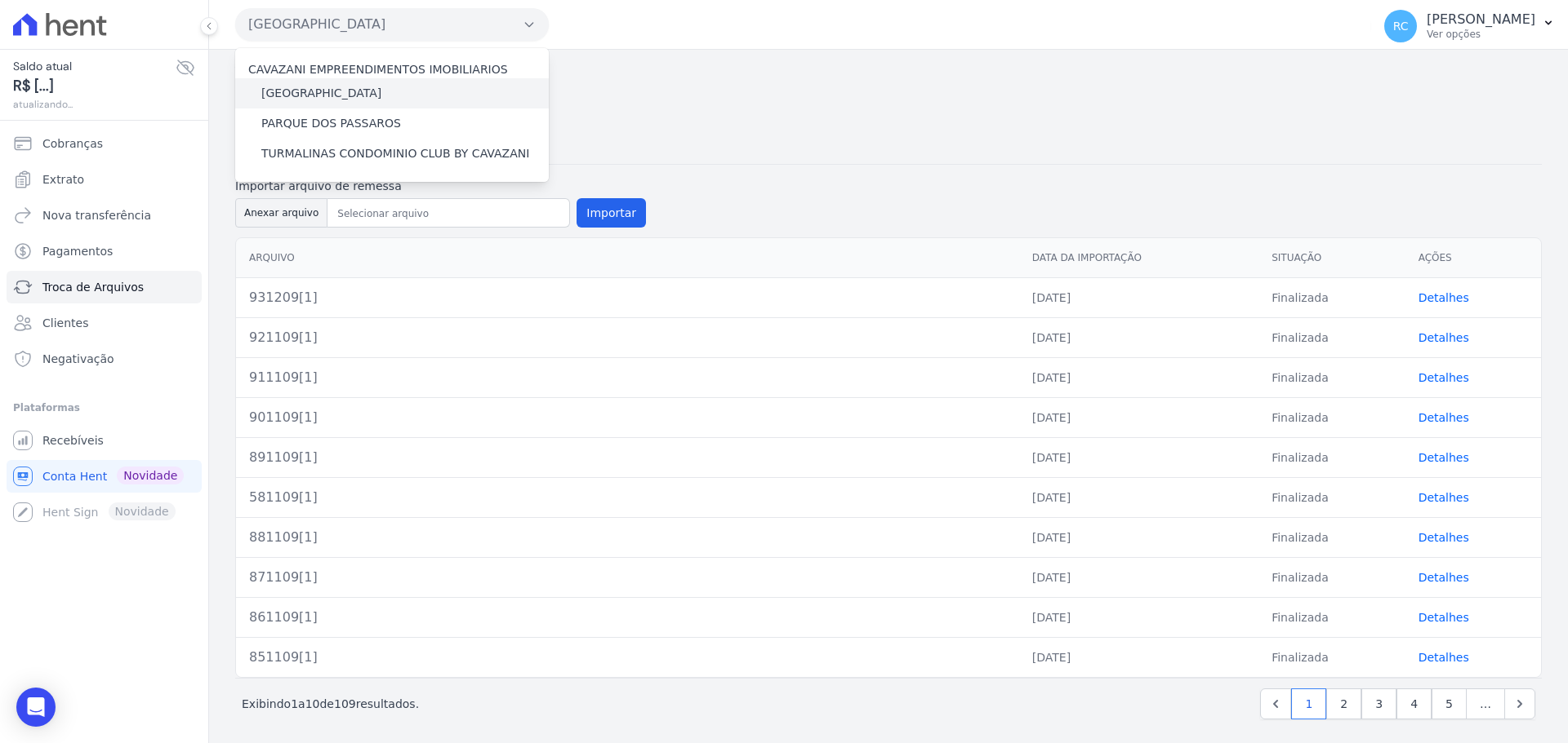
click at [349, 88] on label "[GEOGRAPHIC_DATA]" at bounding box center [321, 94] width 120 height 17
click at [0, 0] on input "[GEOGRAPHIC_DATA]" at bounding box center [0, 0] width 0 height 0
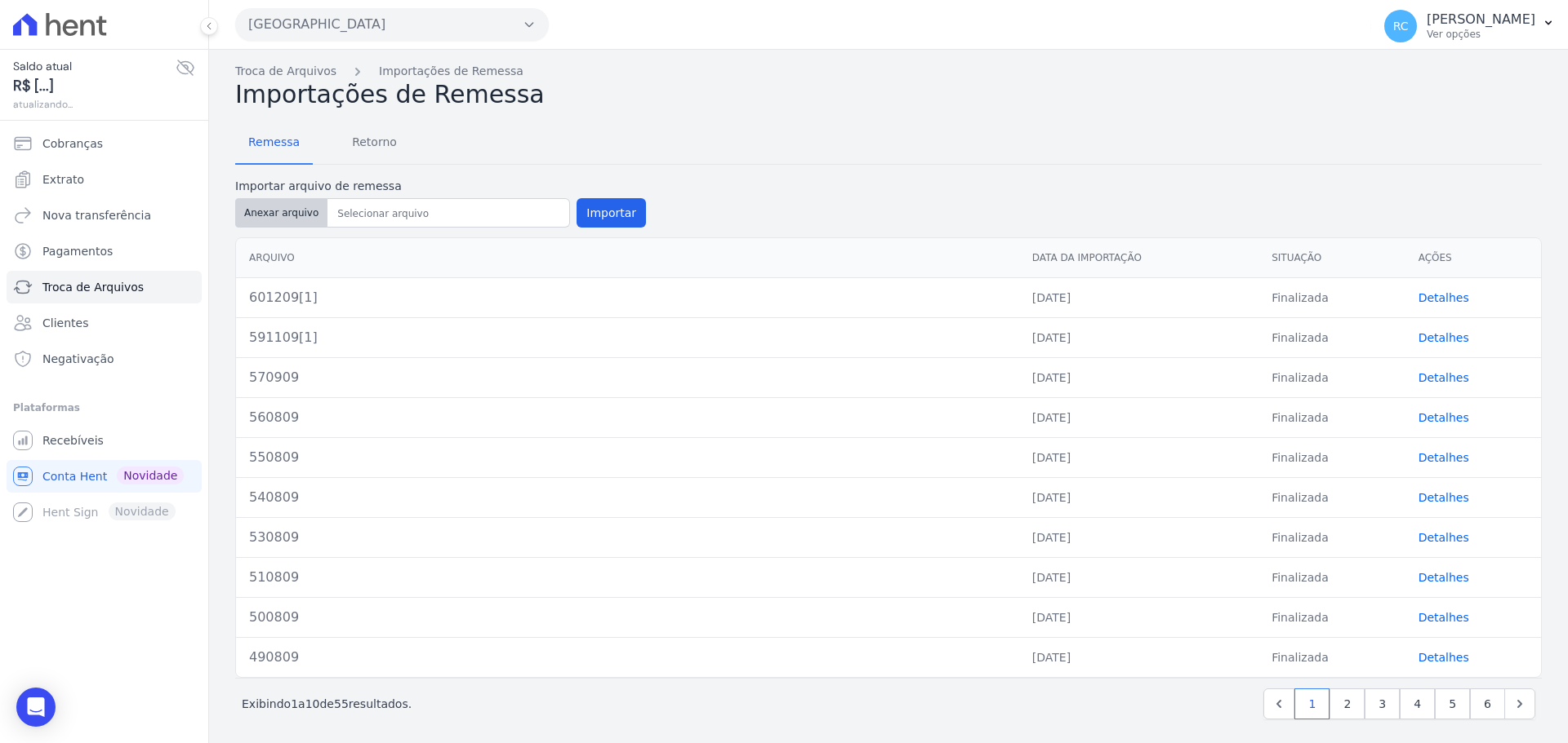
click at [275, 212] on button "Anexar arquivo" at bounding box center [281, 213] width 92 height 29
click at [270, 203] on button "Anexar arquivo" at bounding box center [281, 213] width 92 height 29
type input "611209[1]"
click at [592, 200] on button "Importar" at bounding box center [610, 213] width 69 height 29
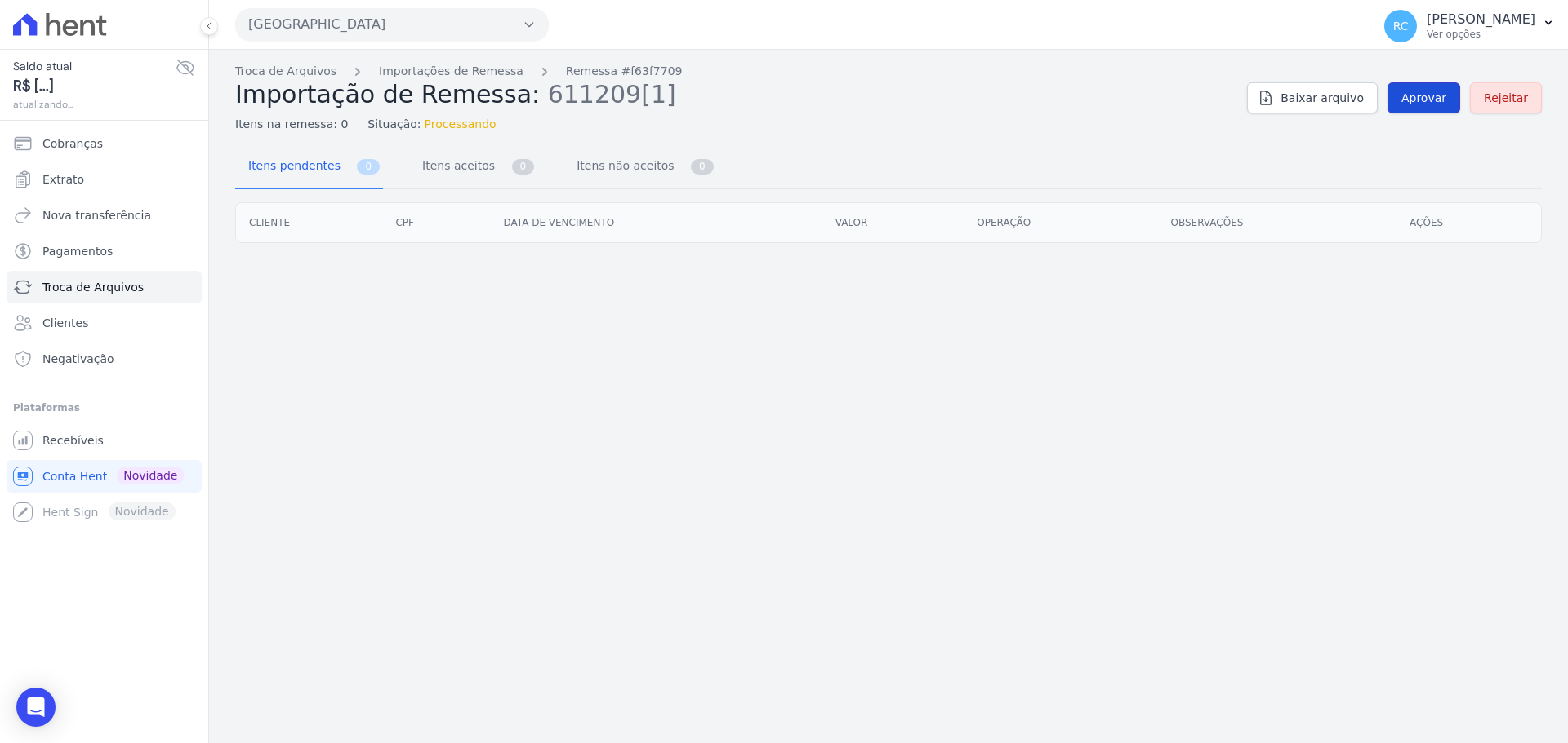
click at [1444, 98] on span "Aprovar" at bounding box center [1423, 97] width 45 height 16
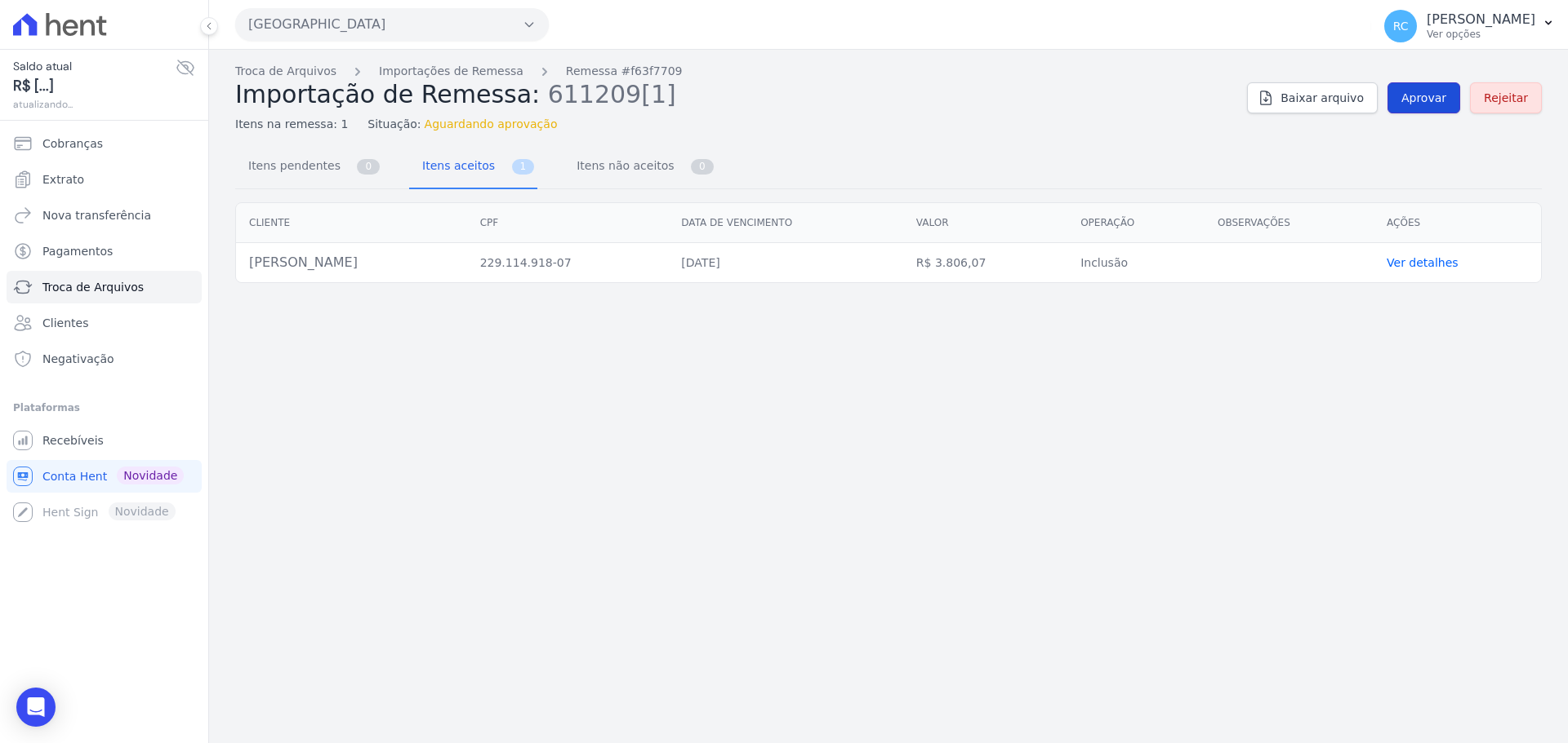
click at [1436, 85] on link "Aprovar" at bounding box center [1423, 98] width 72 height 31
click at [1138, 493] on div "Troca de Arquivos Importações de Remessa Remessa #f63f7709 Importação de Remess…" at bounding box center [888, 396] width 1359 height 694
click at [277, 69] on link "Troca de Arquivos" at bounding box center [286, 72] width 101 height 17
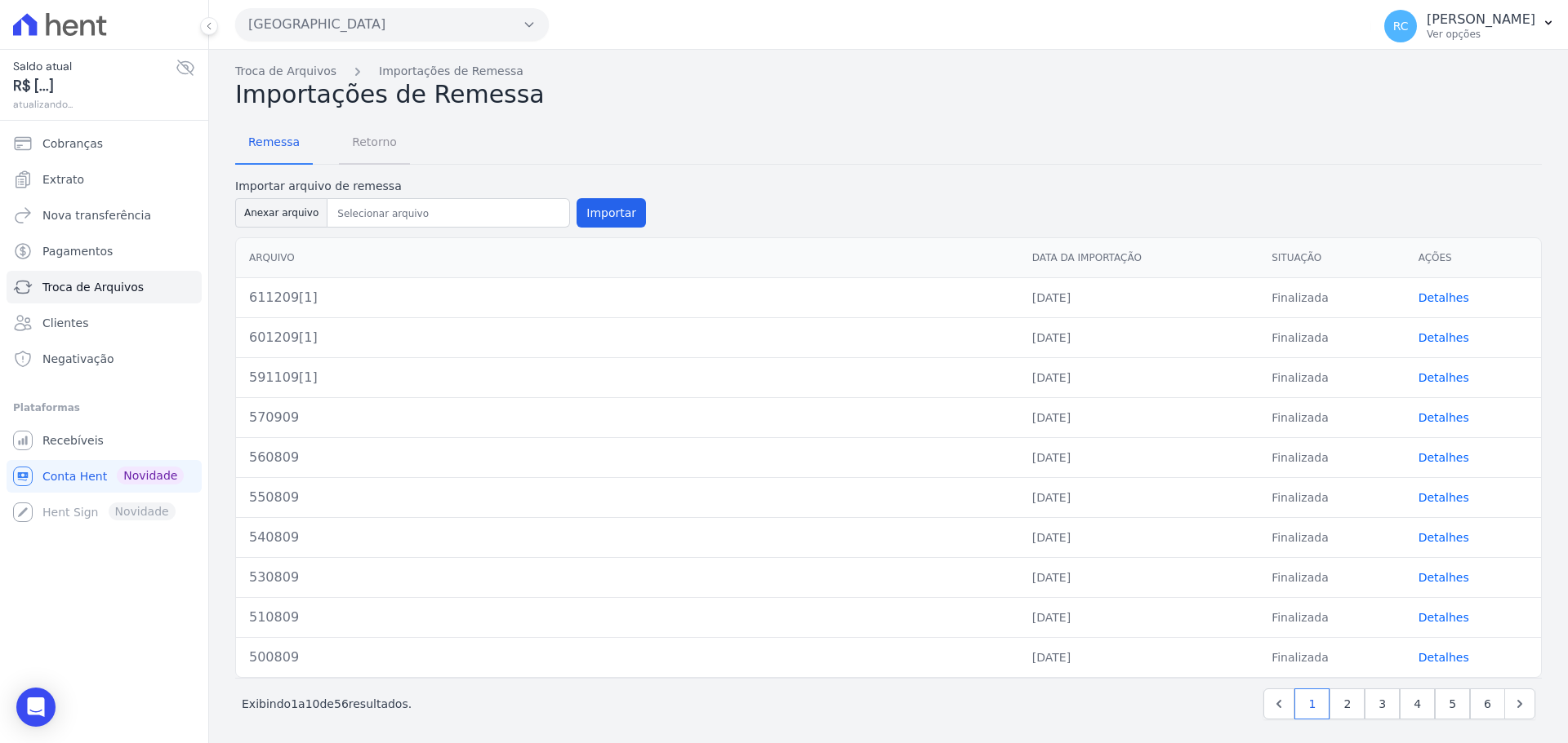
click at [361, 139] on span "Retorno" at bounding box center [374, 141] width 65 height 32
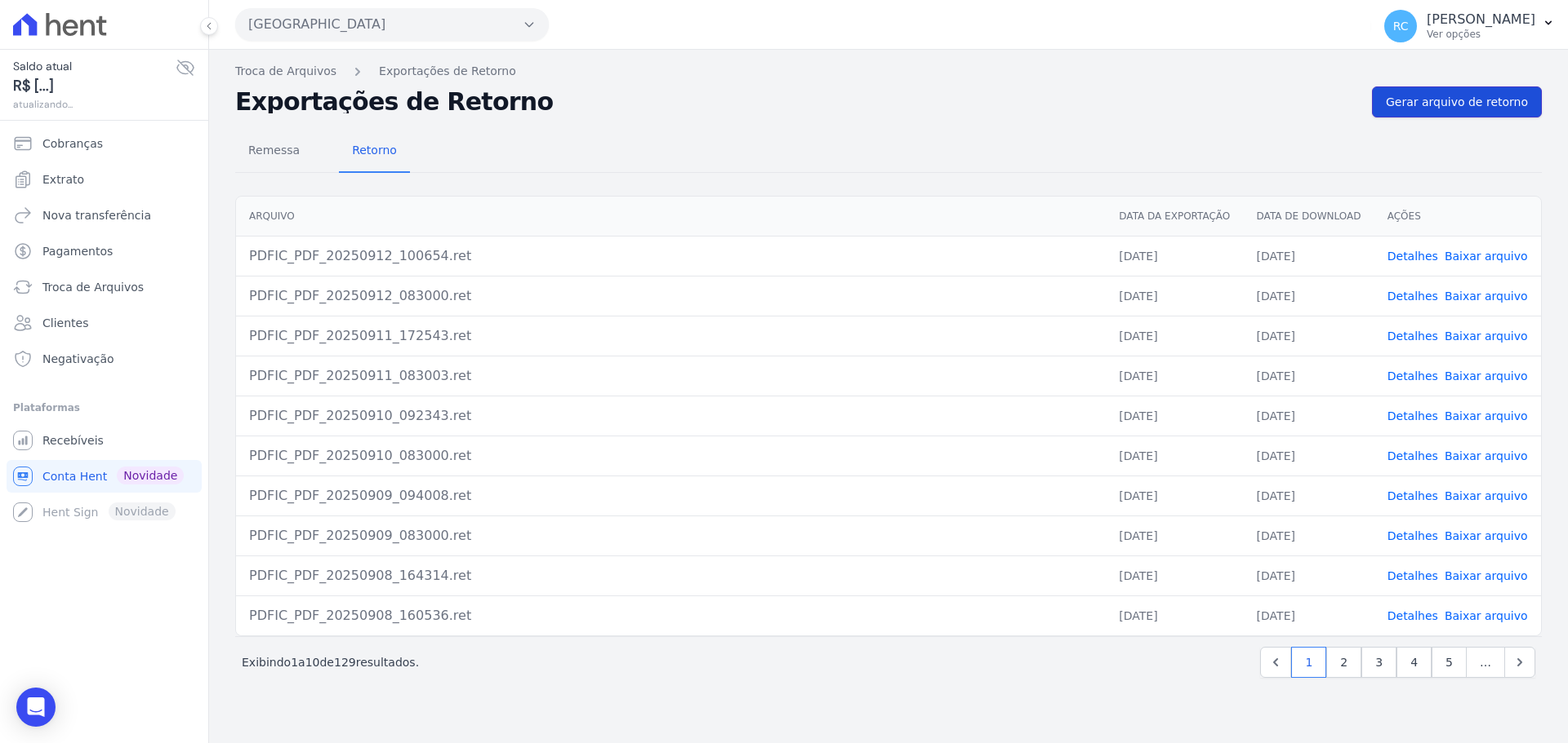
click at [1471, 100] on span "Gerar arquivo de retorno" at bounding box center [1456, 101] width 142 height 16
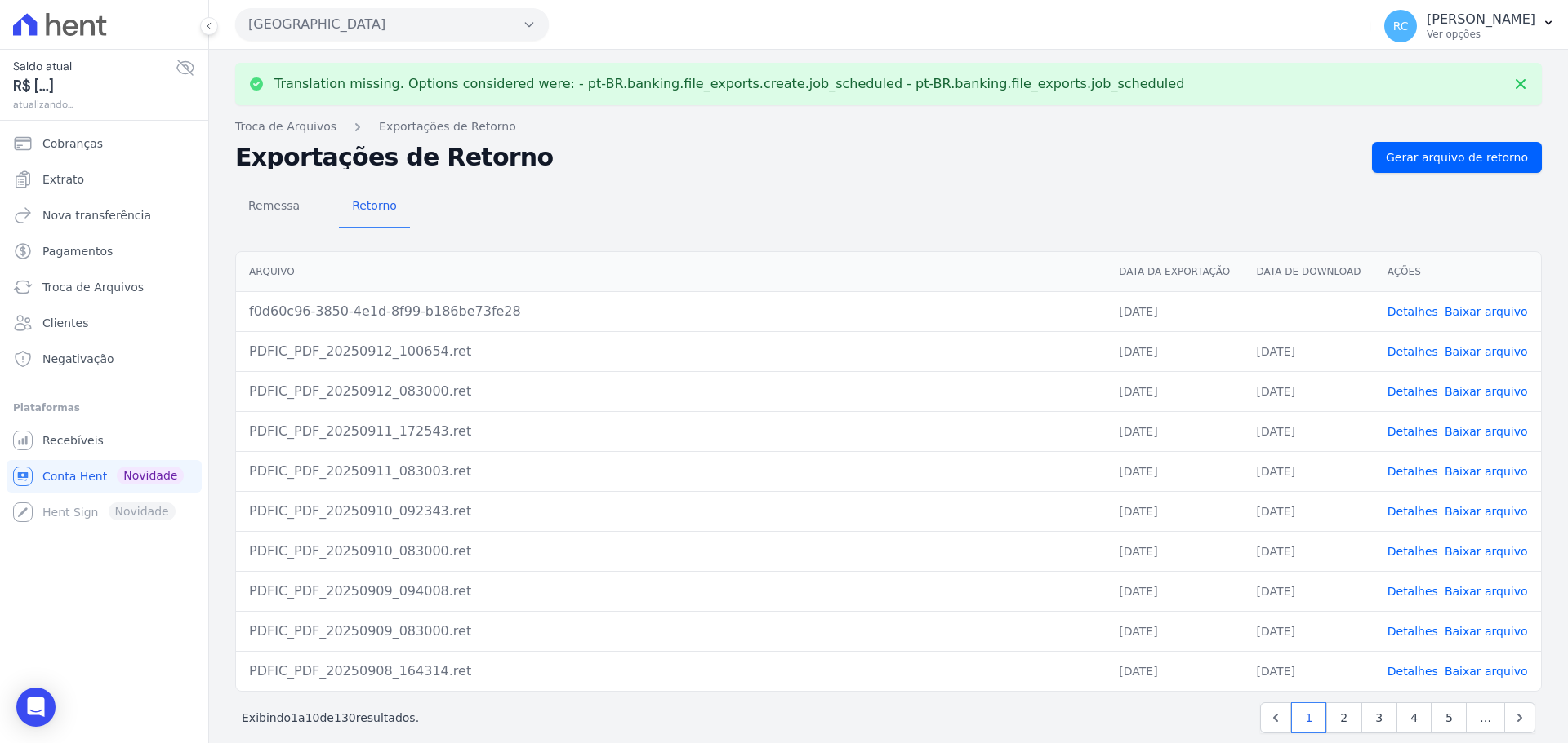
click at [1453, 306] on link "Baixar arquivo" at bounding box center [1486, 311] width 84 height 13
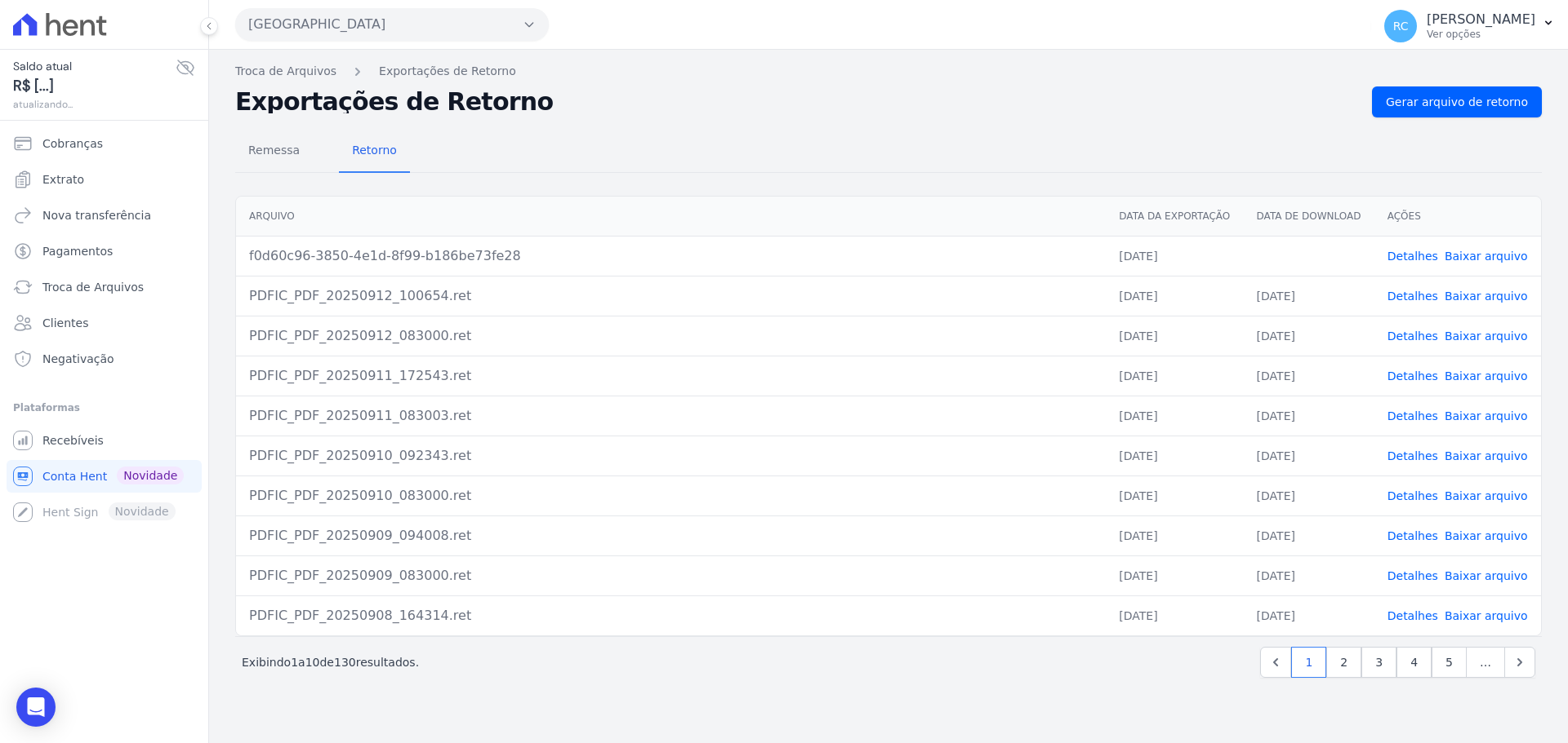
click at [281, 62] on div "Translation missing. Options considered were: - pt-BR.banking.file_exports.crea…" at bounding box center [888, 396] width 1359 height 694
click at [282, 73] on link "Troca de Arquivos" at bounding box center [286, 72] width 101 height 17
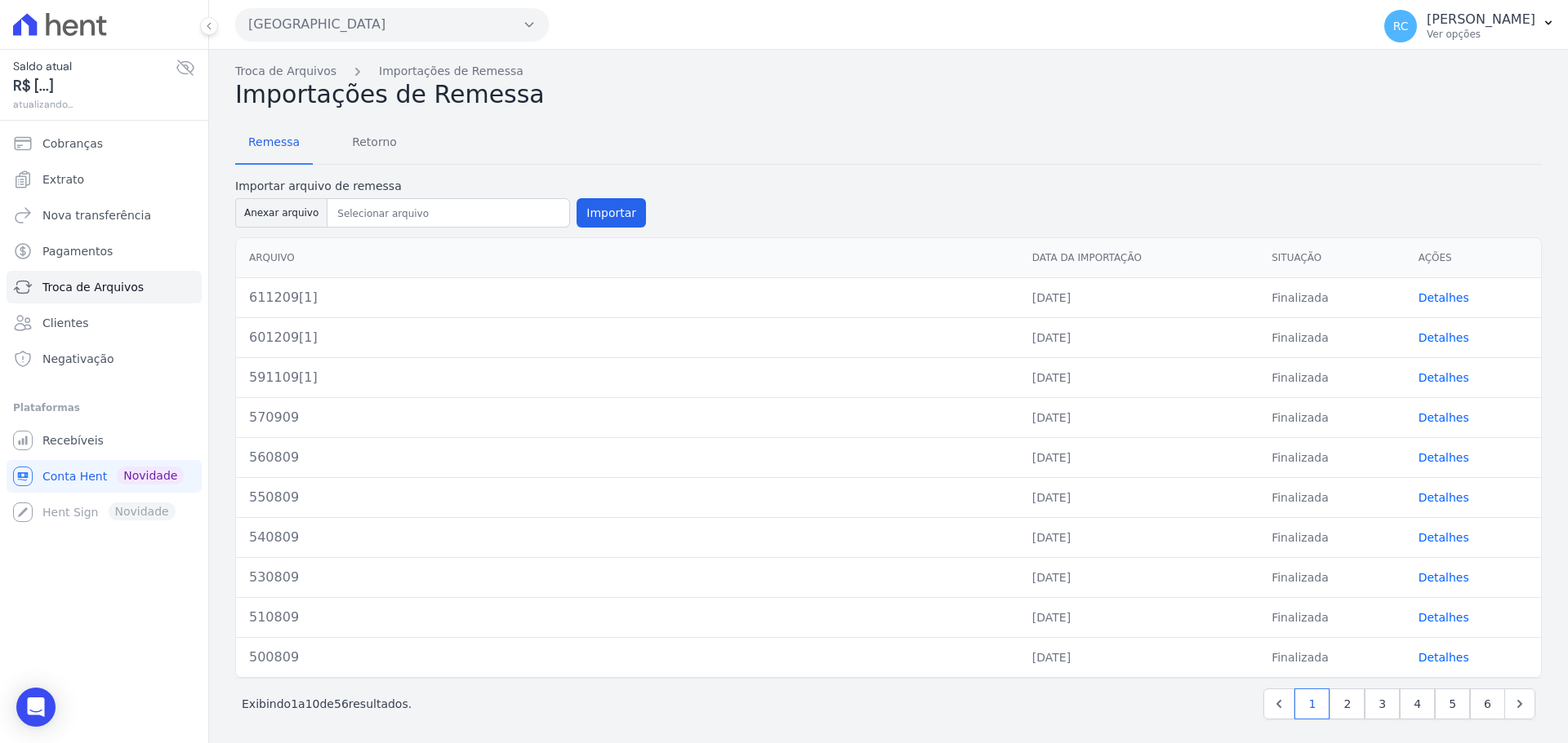
click at [1432, 291] on link "Detalhes" at bounding box center [1443, 297] width 50 height 13
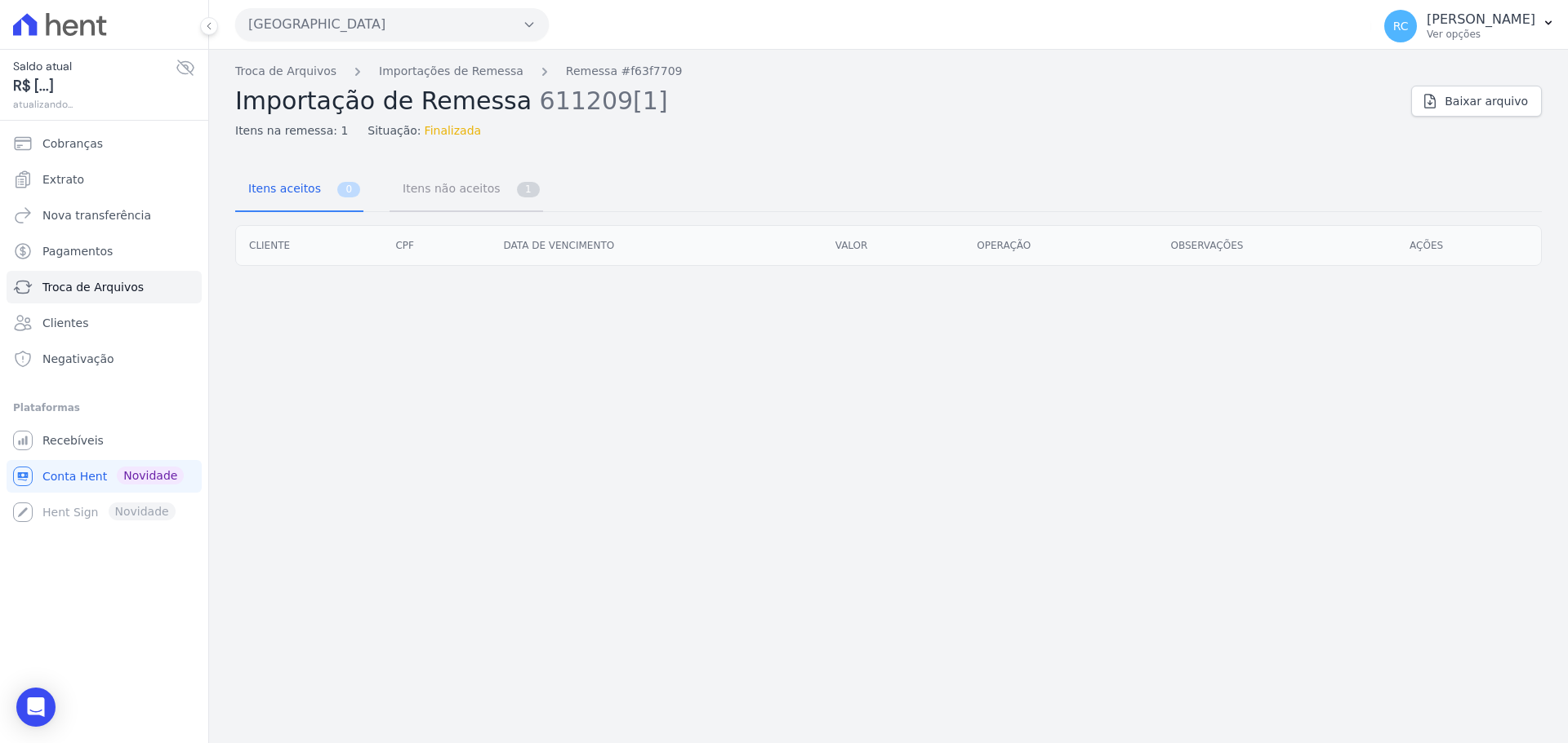
click at [434, 193] on span "Itens não aceitos" at bounding box center [448, 188] width 110 height 32
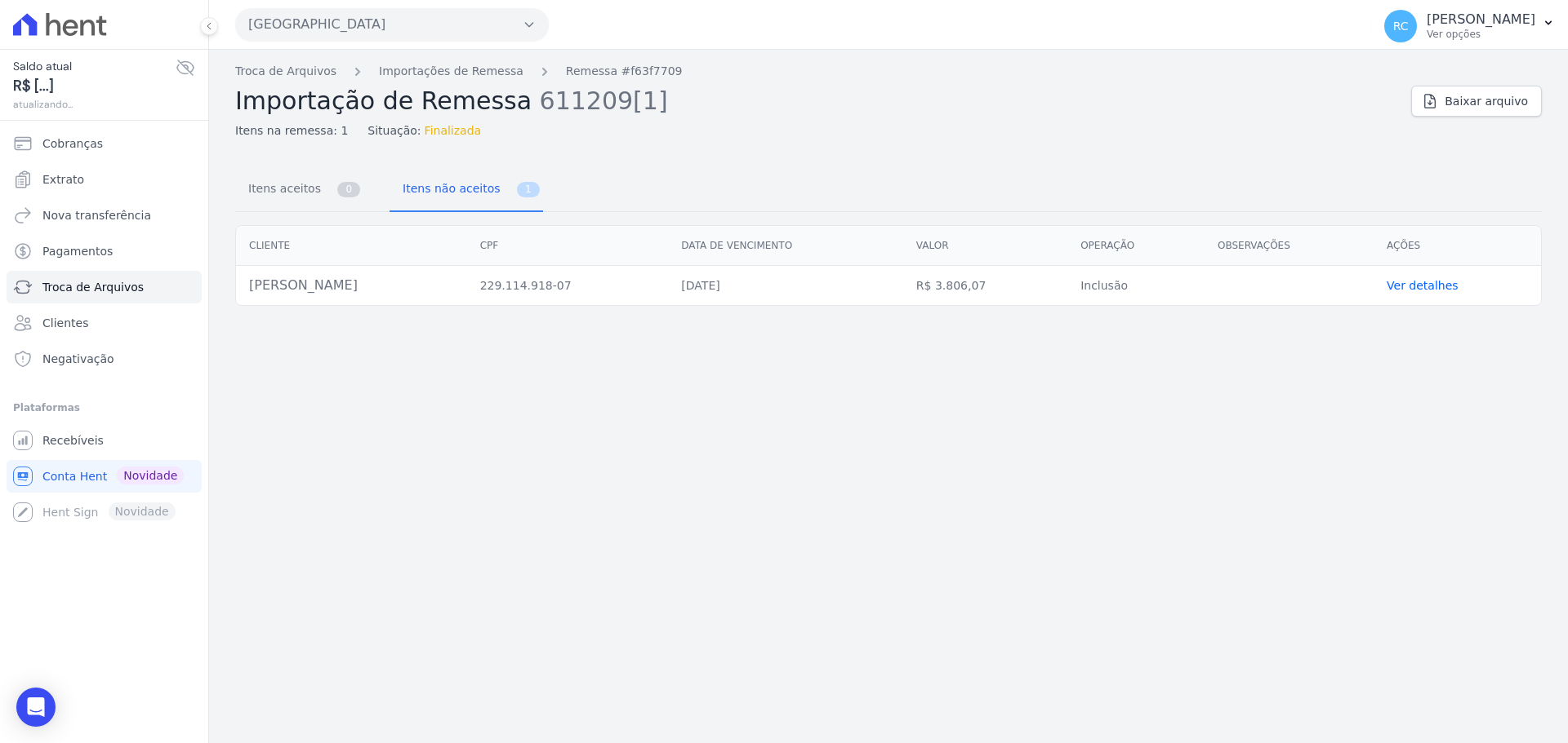
click at [1436, 283] on link "Ver detalhes" at bounding box center [1422, 285] width 72 height 13
